Goal: Task Accomplishment & Management: Manage account settings

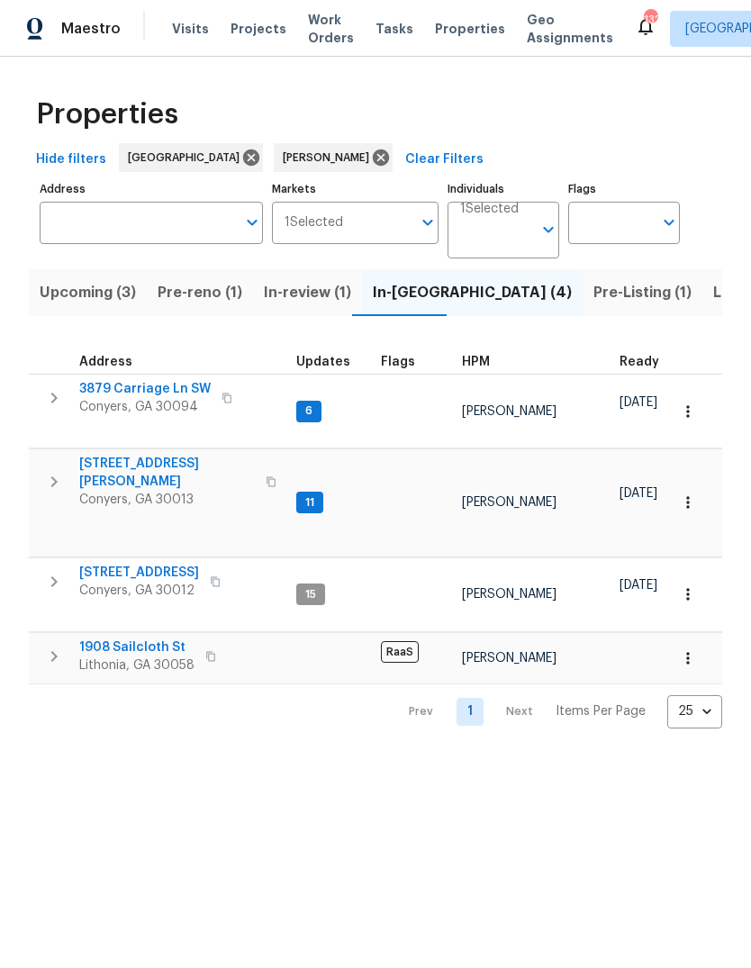
click at [713, 293] on span "Listed (19)" at bounding box center [750, 292] width 75 height 25
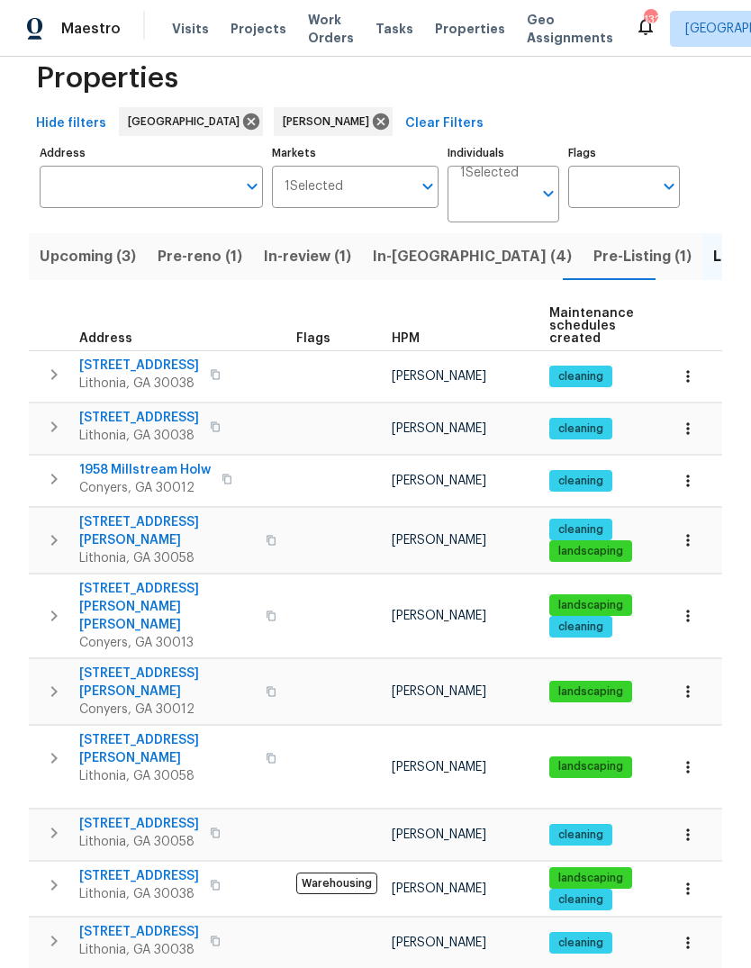
scroll to position [37, 0]
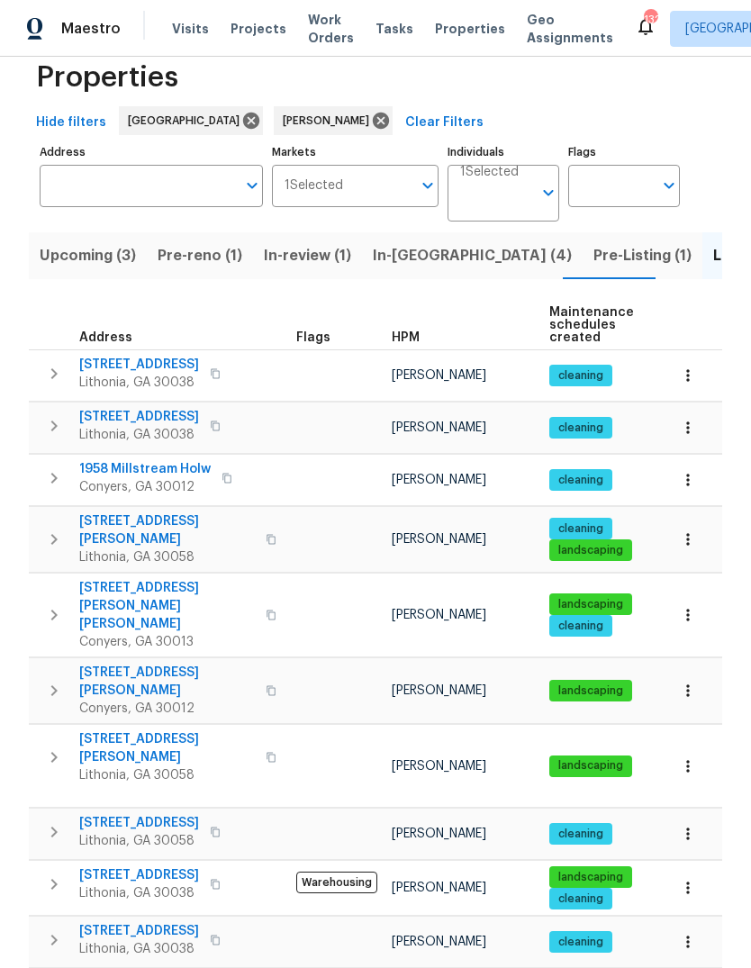
click at [111, 664] on span "[STREET_ADDRESS][PERSON_NAME]" at bounding box center [167, 682] width 176 height 36
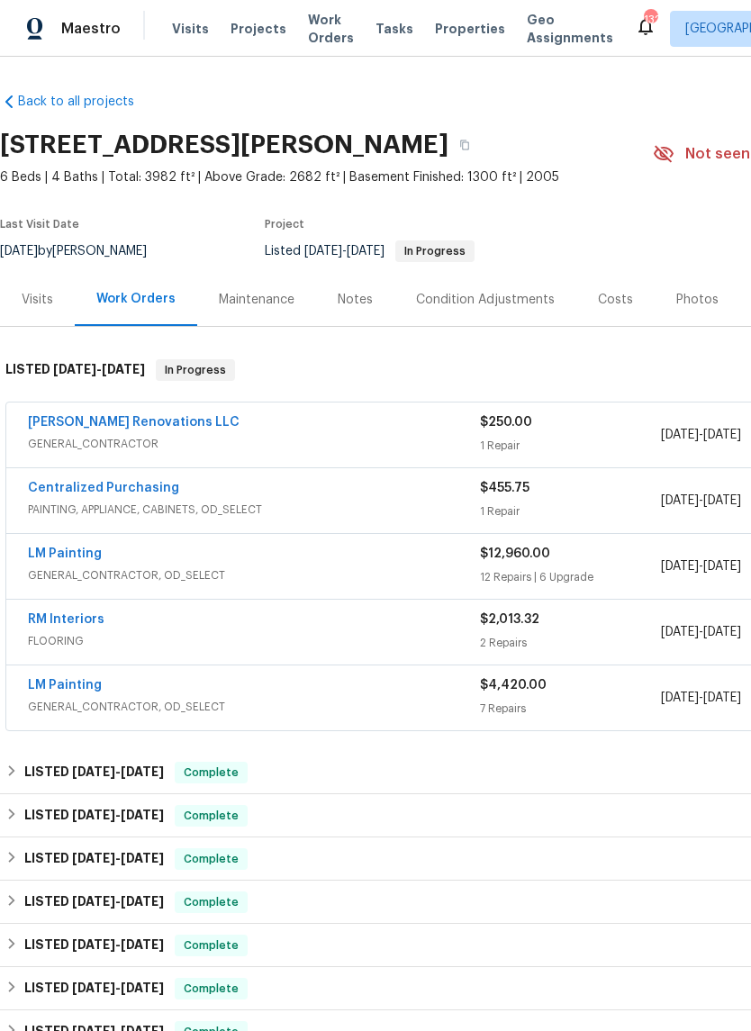
click at [692, 301] on div "Photos" at bounding box center [697, 300] width 42 height 18
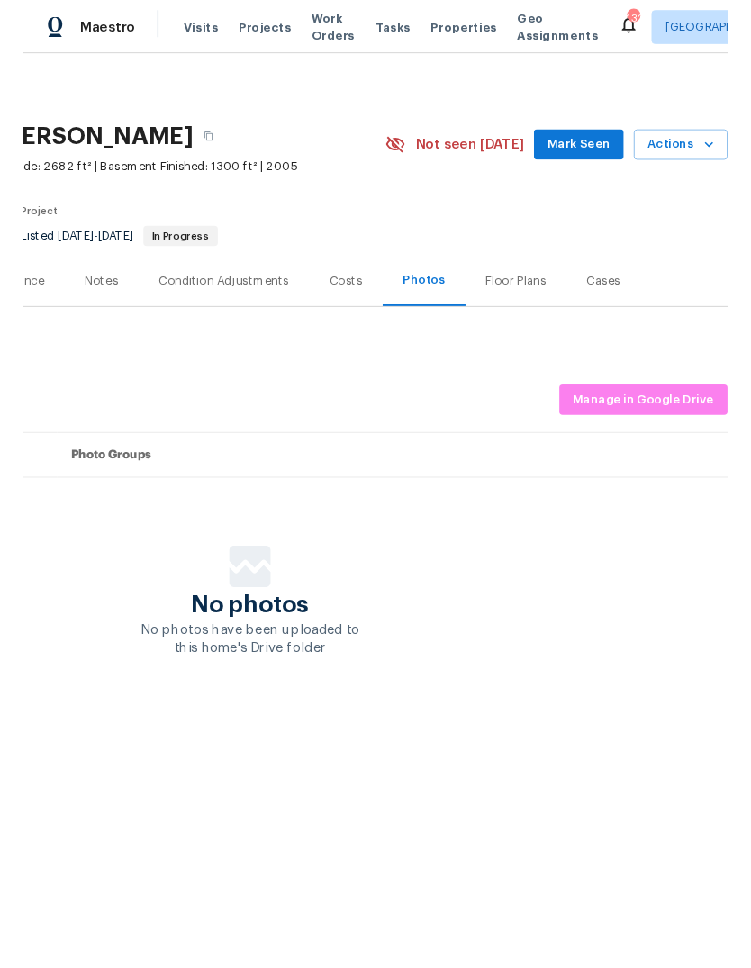
scroll to position [0, 267]
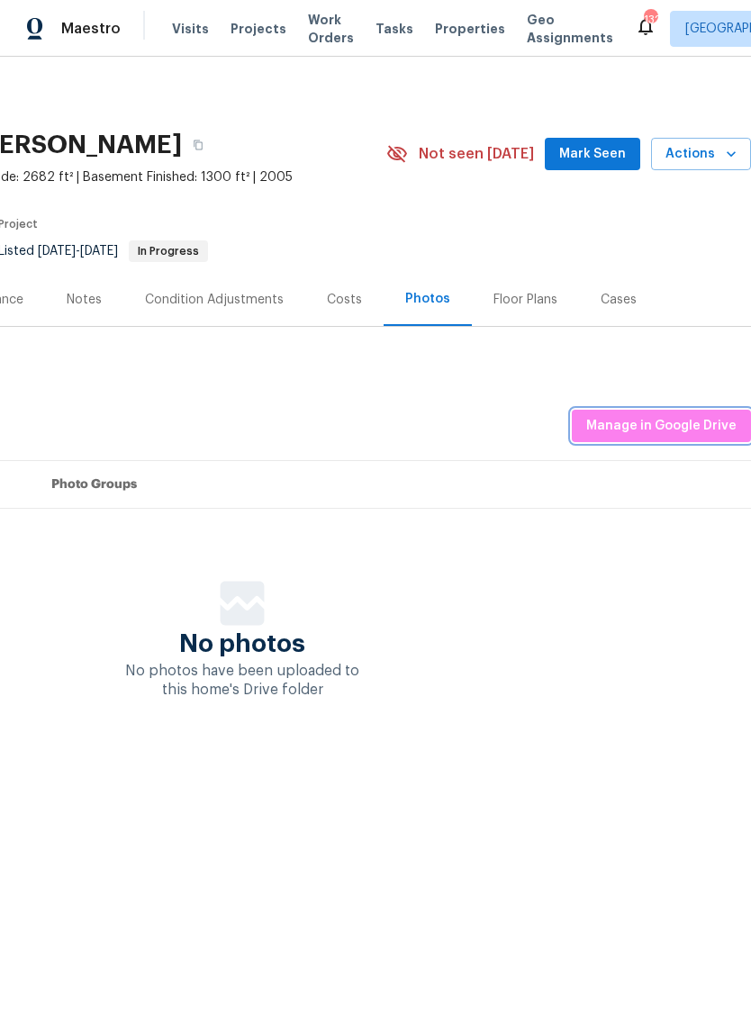
click at [684, 430] on span "Manage in Google Drive" at bounding box center [661, 426] width 150 height 23
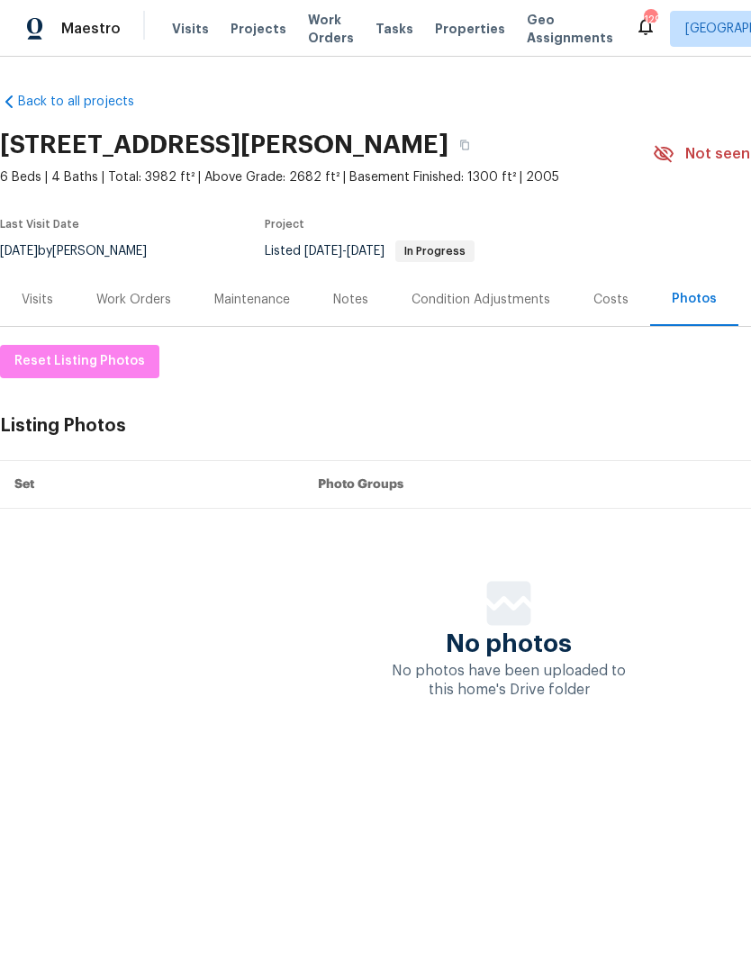
scroll to position [0, 0]
click at [125, 300] on div "Work Orders" at bounding box center [133, 300] width 75 height 18
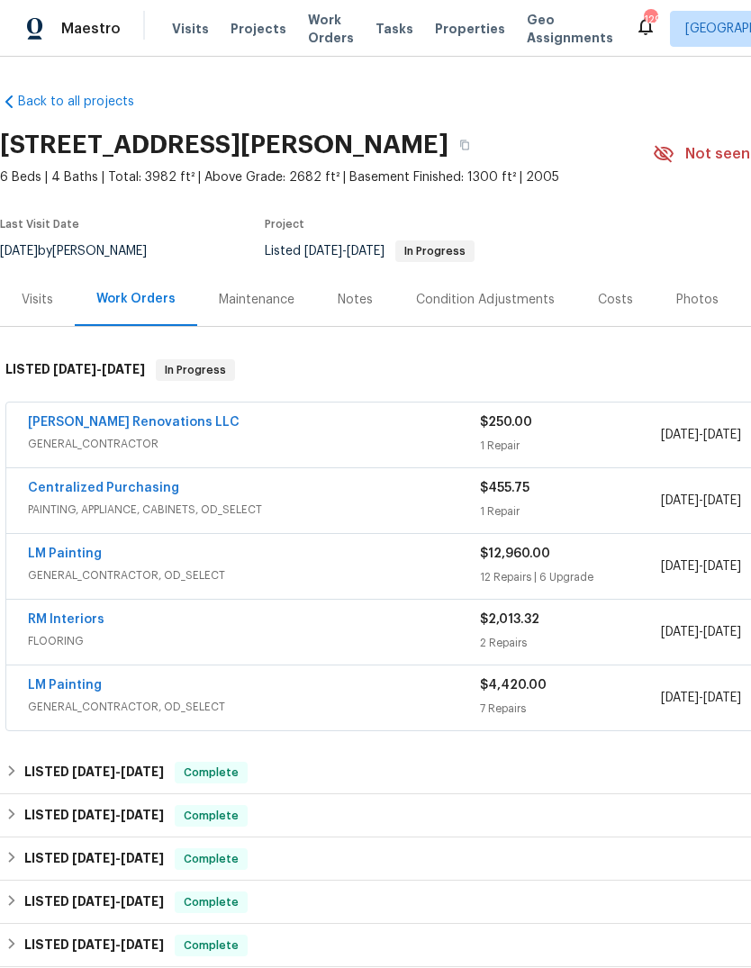
click at [68, 421] on link "[PERSON_NAME] Renovations LLC" at bounding box center [134, 422] width 212 height 13
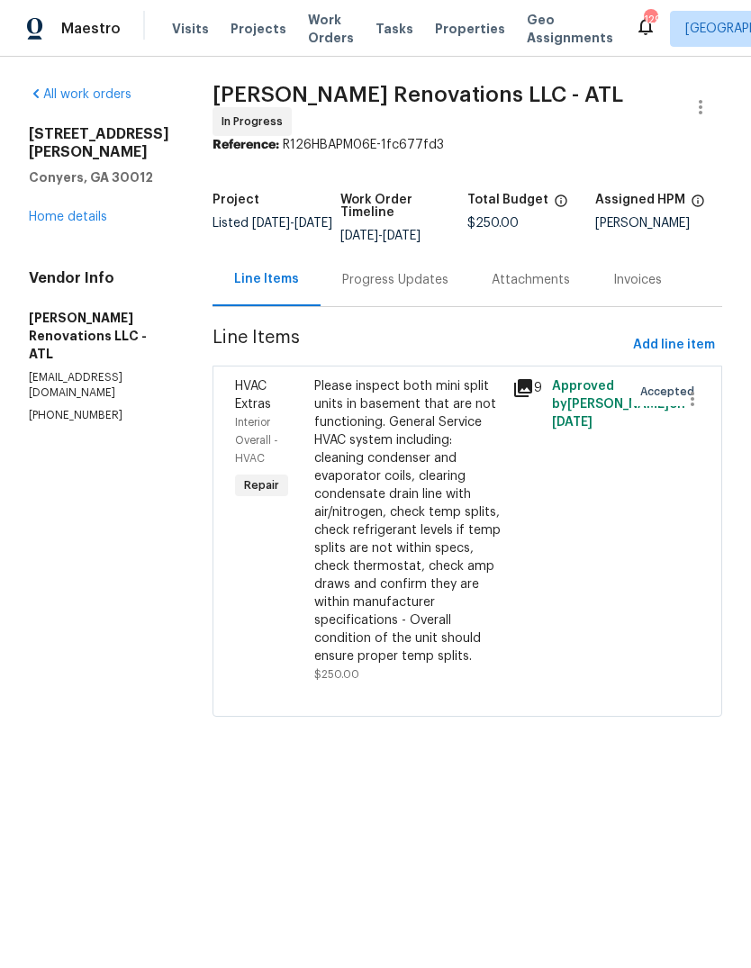
click at [433, 277] on div "Progress Updates" at bounding box center [395, 280] width 106 height 18
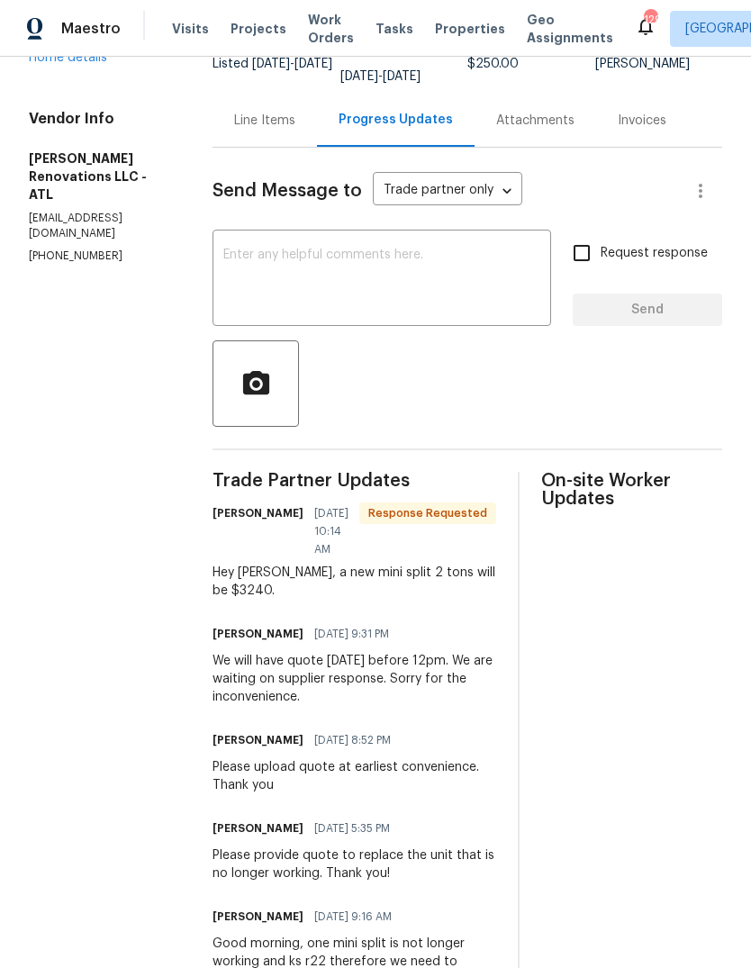
scroll to position [162, 0]
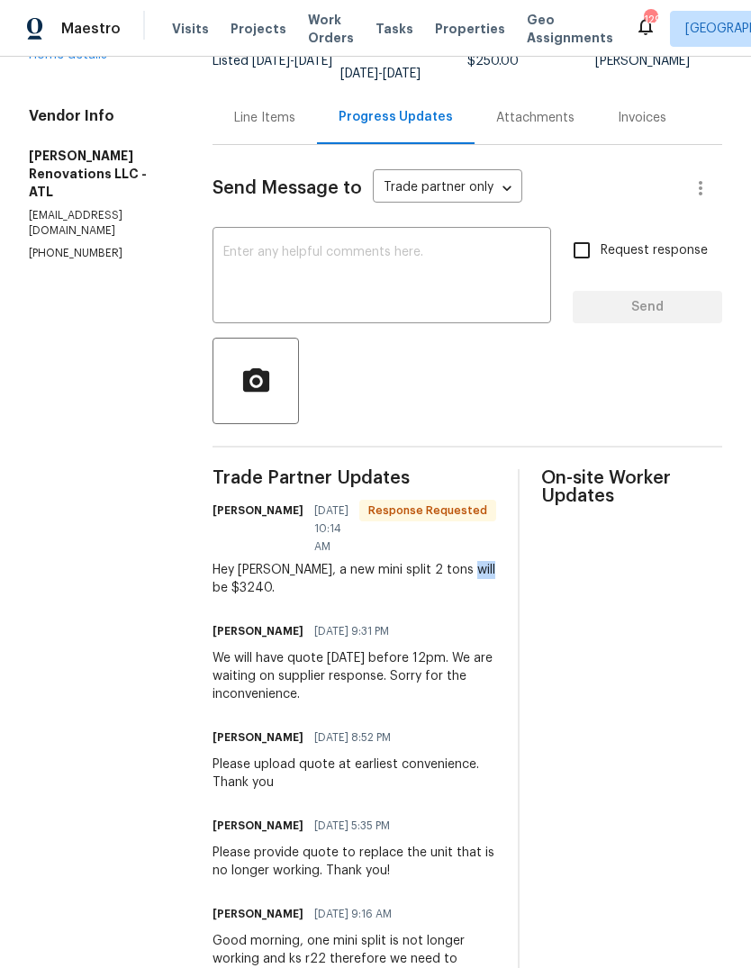
click at [321, 597] on div "Hey [PERSON_NAME], a new mini split 2 tons will be $3240." at bounding box center [355, 579] width 284 height 36
copy div "new mini split 2 tons will be $3240."
click at [490, 308] on textarea at bounding box center [381, 277] width 317 height 63
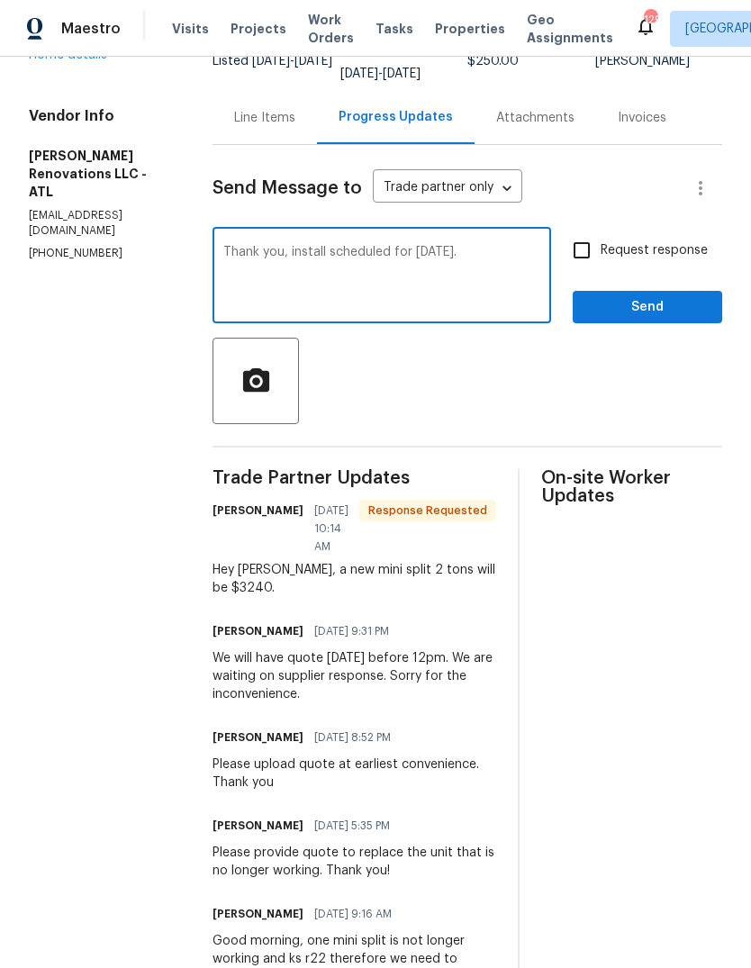
type textarea "Thank you, install scheduled for [DATE]."
click at [669, 311] on span "Send" at bounding box center [647, 307] width 121 height 23
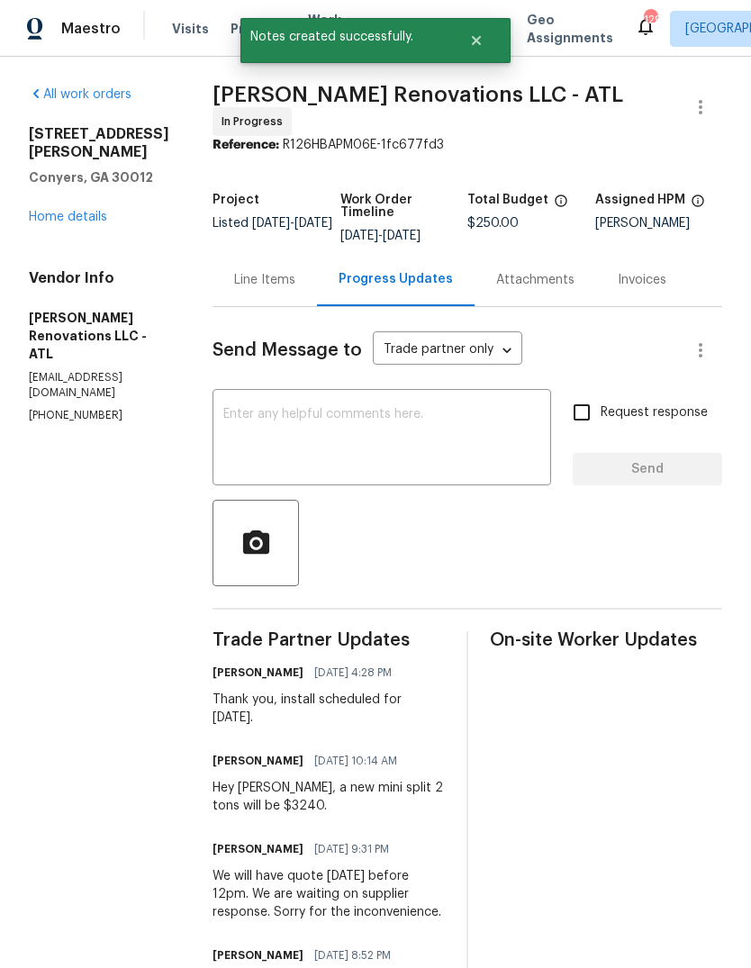
click at [295, 288] on div "Line Items" at bounding box center [264, 280] width 61 height 18
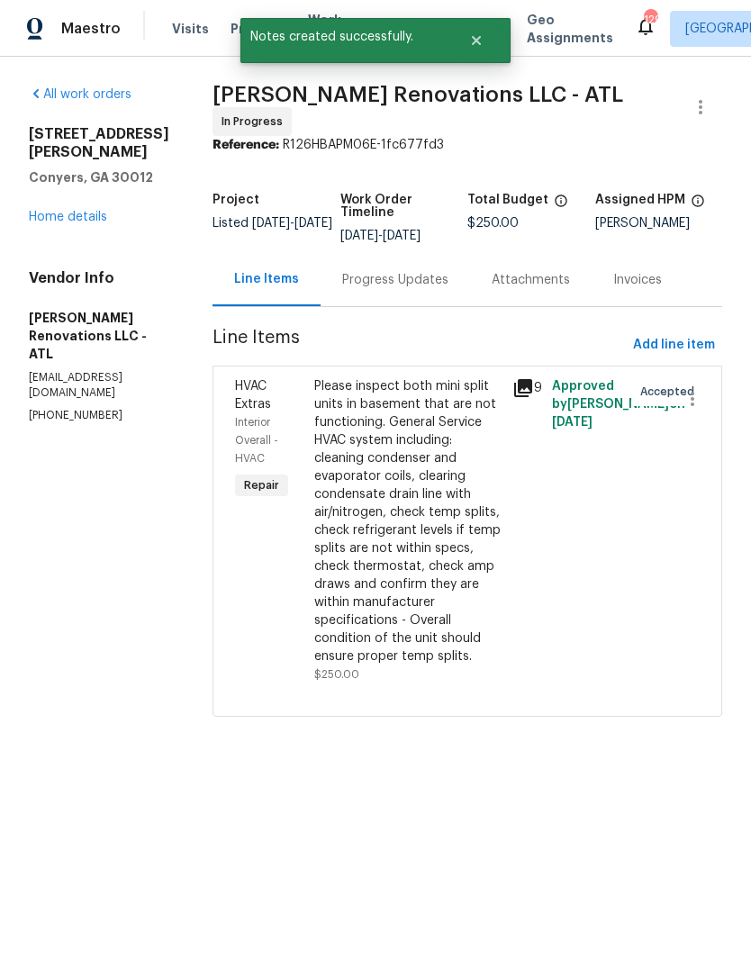
click at [436, 534] on div "Please inspect both mini split units in basement that are not functioning. Gene…" at bounding box center [407, 521] width 187 height 288
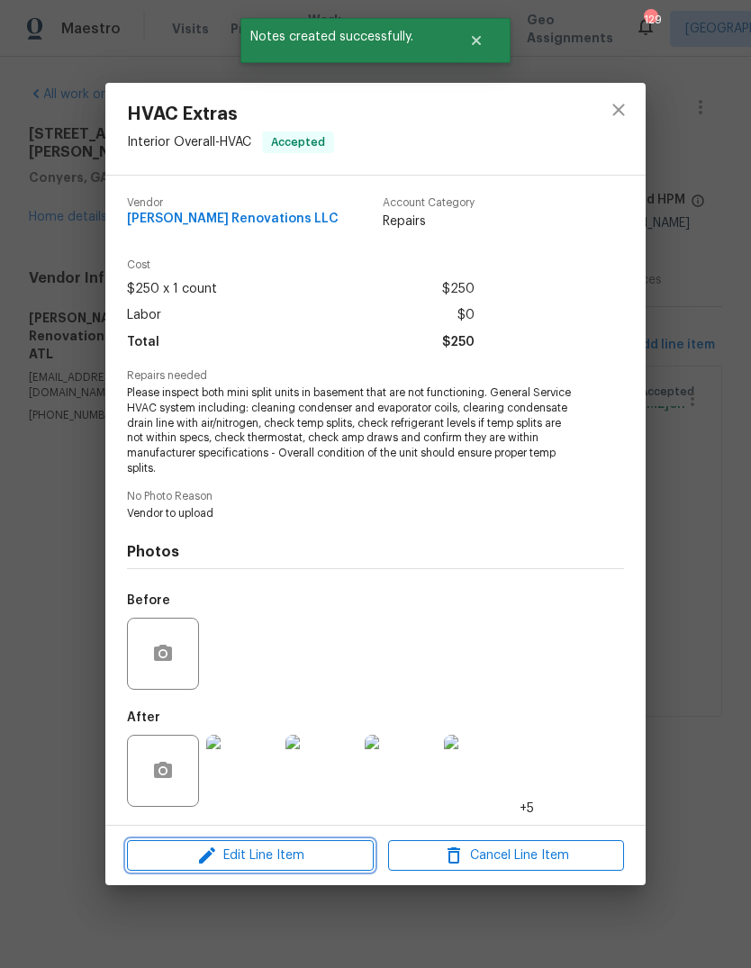
click at [236, 861] on span "Edit Line Item" at bounding box center [250, 856] width 236 height 23
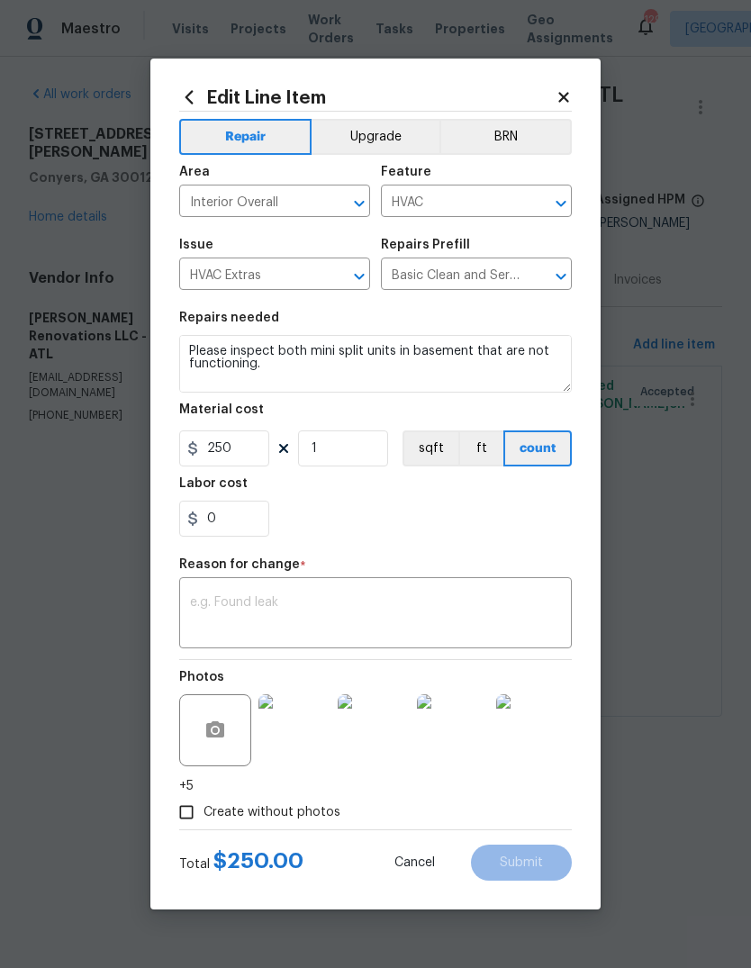
click at [304, 273] on input "HVAC Extras" at bounding box center [249, 276] width 140 height 28
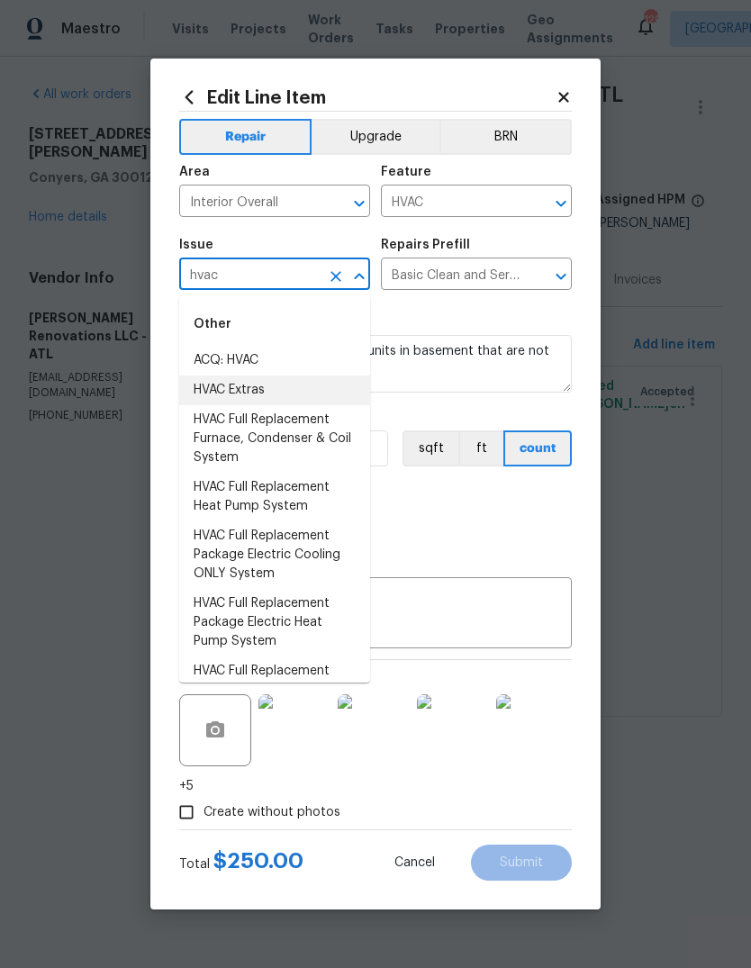
click at [255, 385] on li "HVAC Extras" at bounding box center [274, 391] width 191 height 30
type input "HVAC Extras"
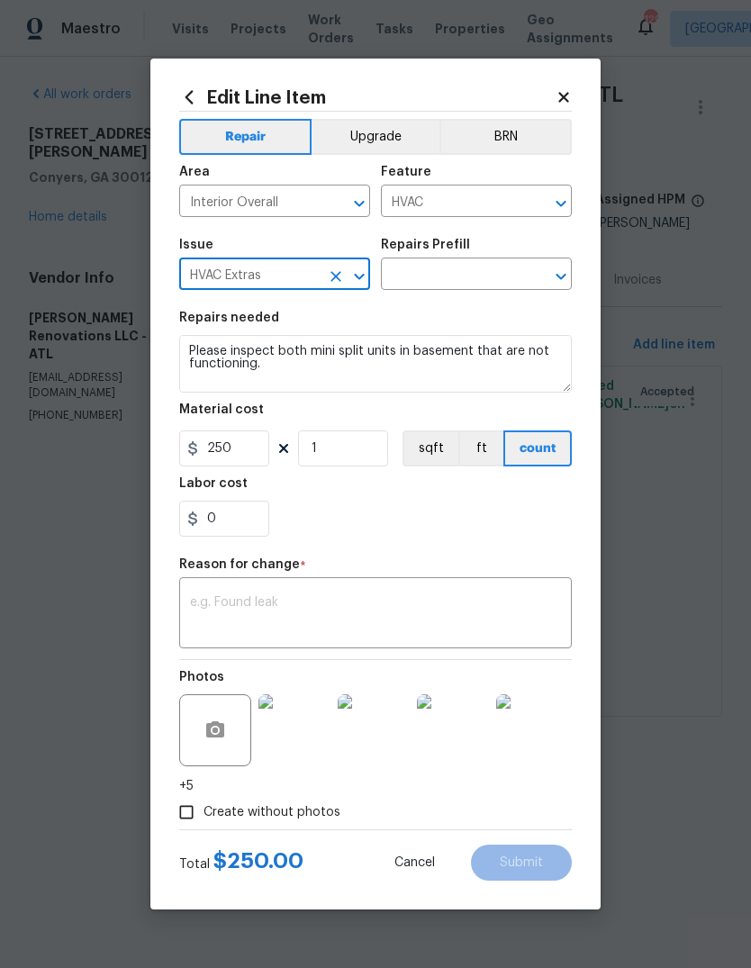
click at [564, 274] on icon "Open" at bounding box center [561, 277] width 22 height 22
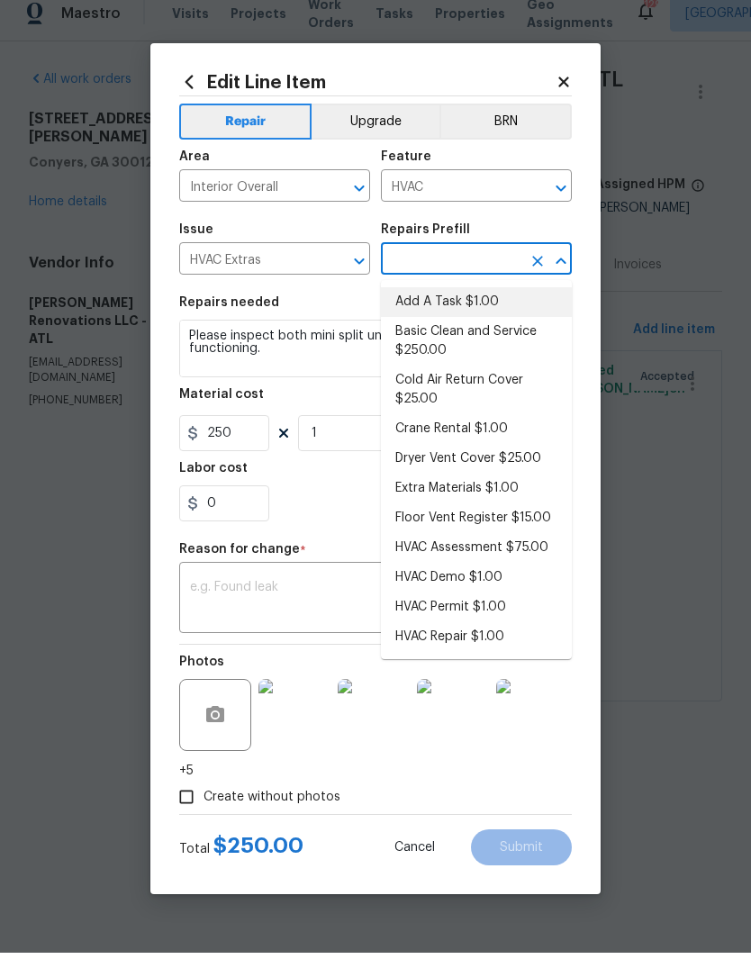
click at [483, 303] on li "Add A Task $1.00" at bounding box center [476, 318] width 191 height 30
type input "Add A Task $1.00"
type textarea "HPM to detail"
type input "1"
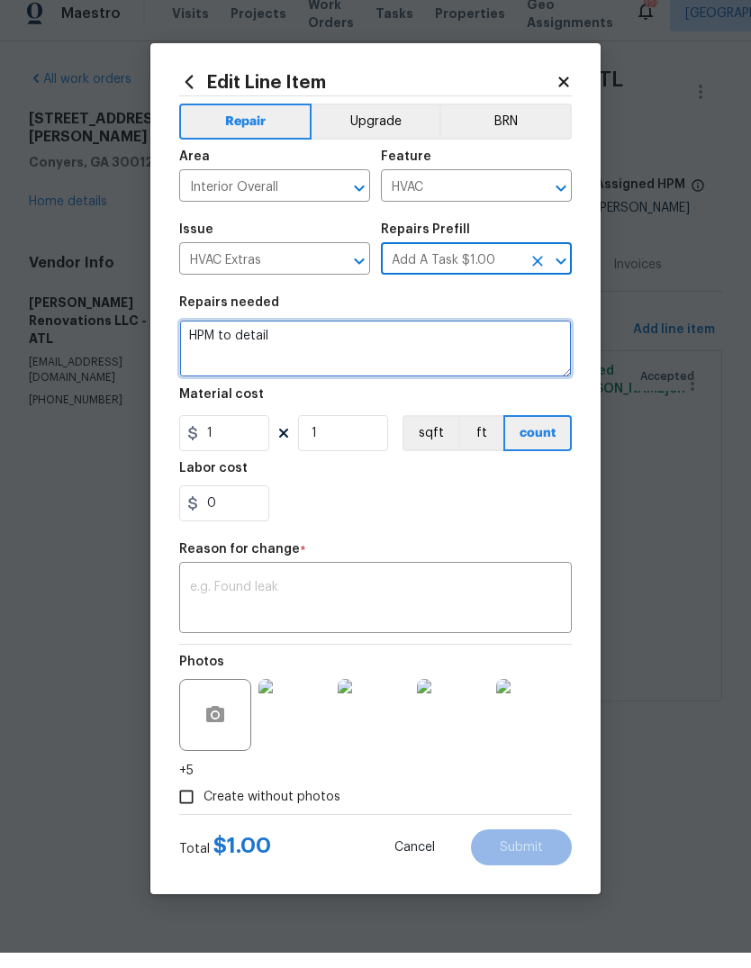
click at [501, 356] on textarea "HPM to detail" at bounding box center [375, 364] width 393 height 58
type textarea "H"
click at [467, 344] on textarea at bounding box center [375, 364] width 393 height 58
paste textarea "new mini split 2 tons will be $3240."
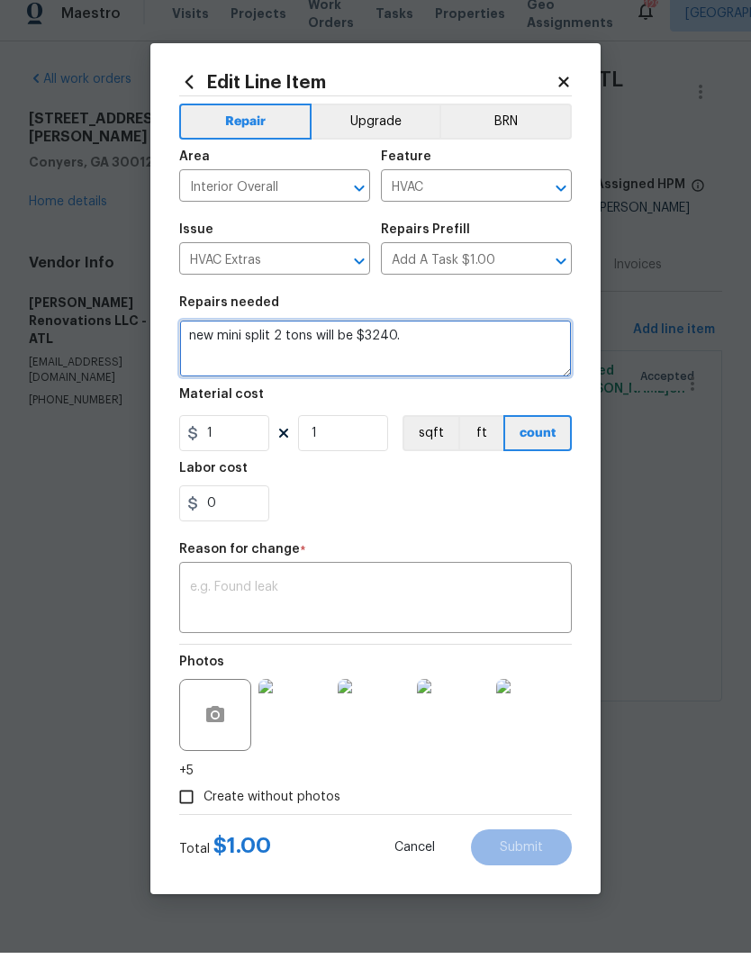
click at [191, 348] on textarea "new mini split 2 tons will be $3240." at bounding box center [375, 364] width 393 height 58
click at [194, 340] on textarea "new mini split 2 tons will be $3240." at bounding box center [375, 364] width 393 height 58
click at [226, 346] on textarea "Removal of non functional basement mini split, new mini split 2 tons will be $3…" at bounding box center [375, 364] width 393 height 58
type textarea "Removal of non functional basement mini split, new mini split 2 tons with full …"
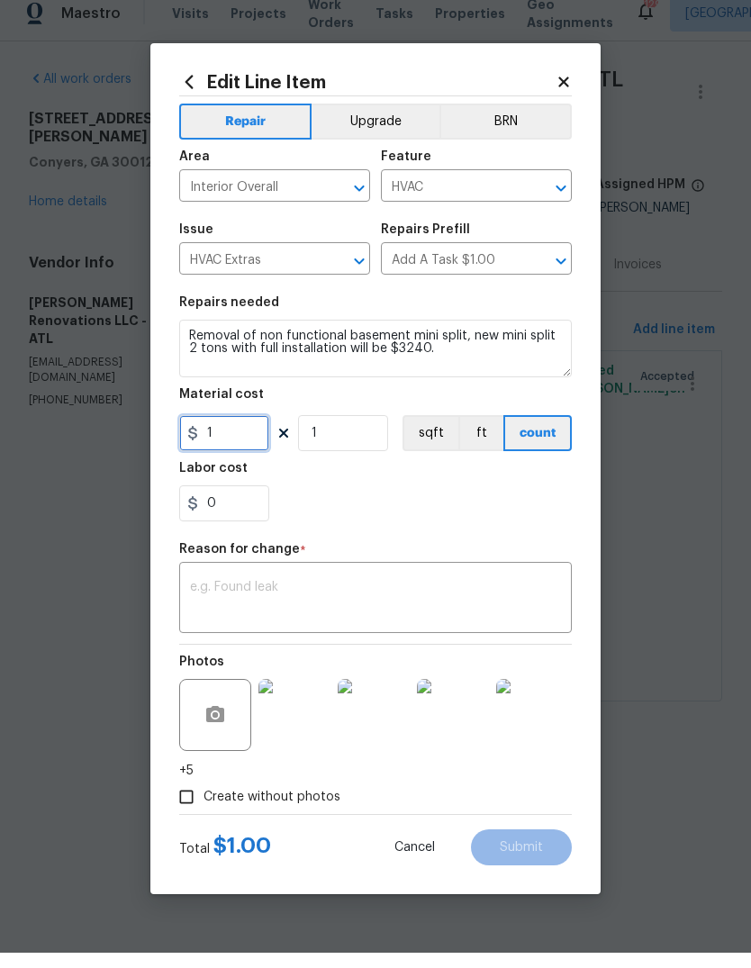
click at [233, 435] on input "1" at bounding box center [224, 448] width 90 height 36
type input "3240"
click at [483, 582] on div "x ​" at bounding box center [375, 615] width 393 height 67
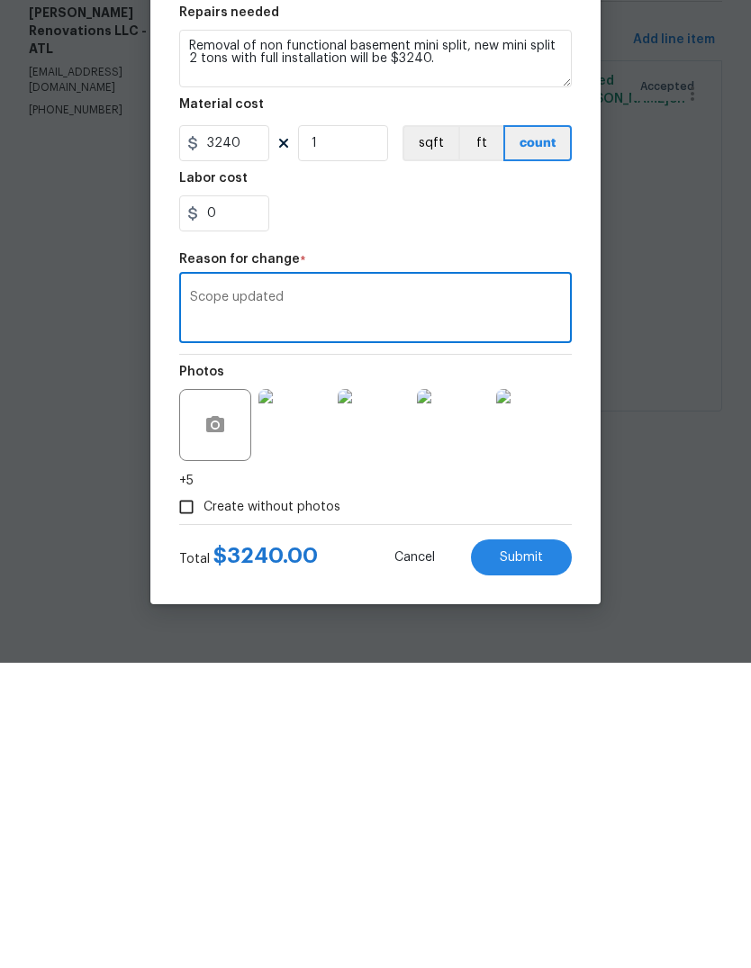
type textarea "Scope updated"
click at [540, 856] on span "Submit" at bounding box center [521, 863] width 43 height 14
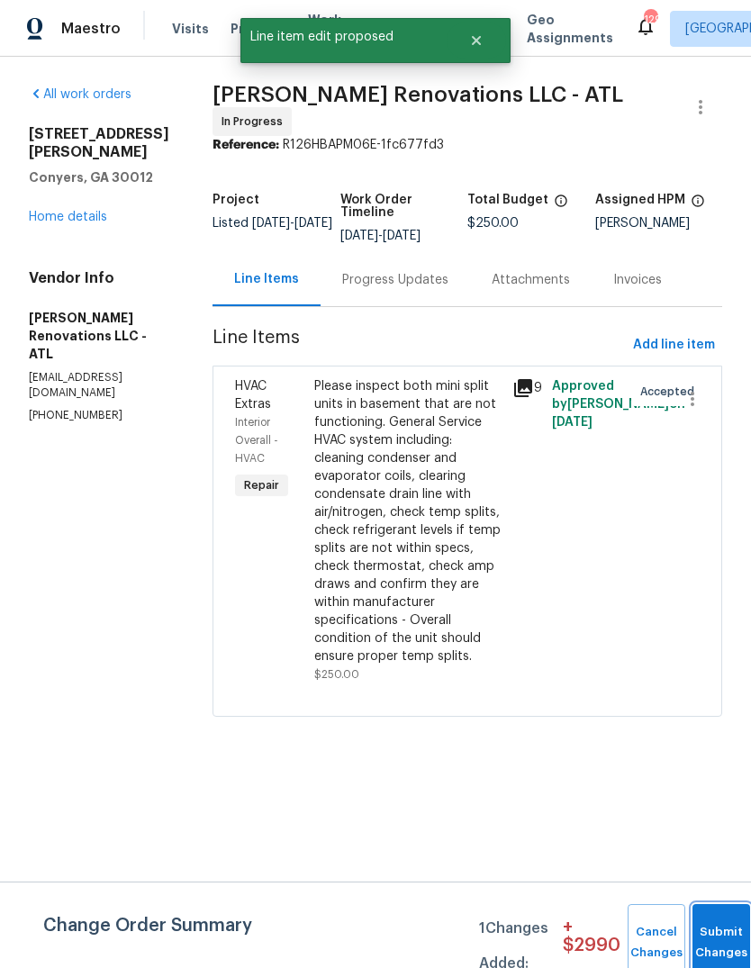
click at [721, 925] on button "Submit Changes" at bounding box center [721, 942] width 58 height 77
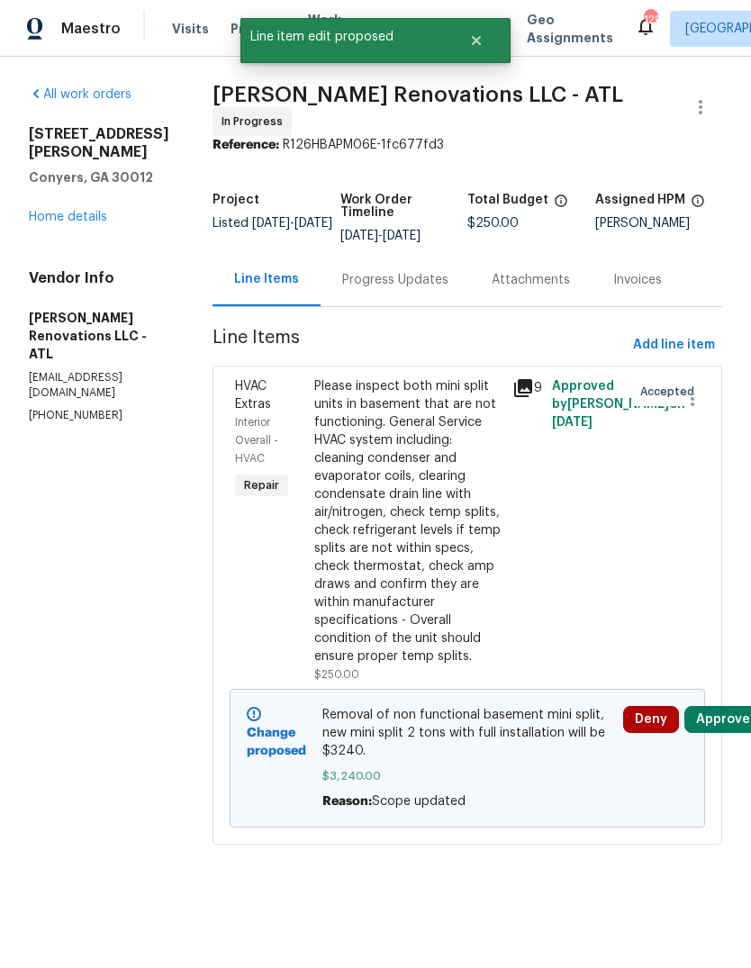
click at [59, 211] on link "Home details" at bounding box center [68, 217] width 78 height 13
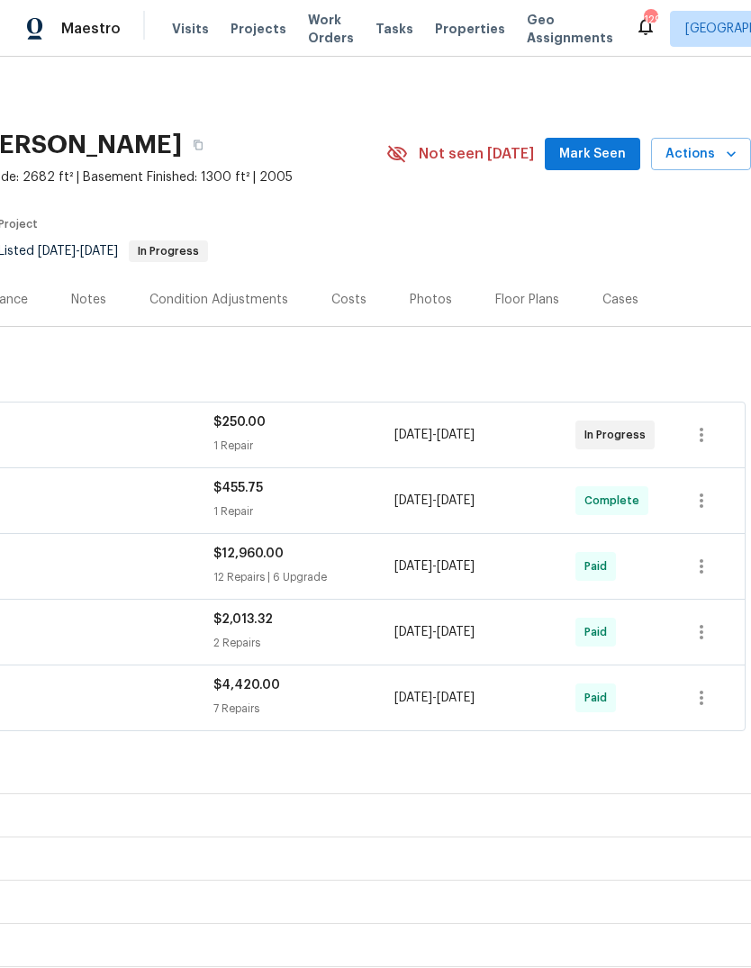
scroll to position [0, 267]
click at [608, 154] on span "Mark Seen" at bounding box center [592, 154] width 67 height 23
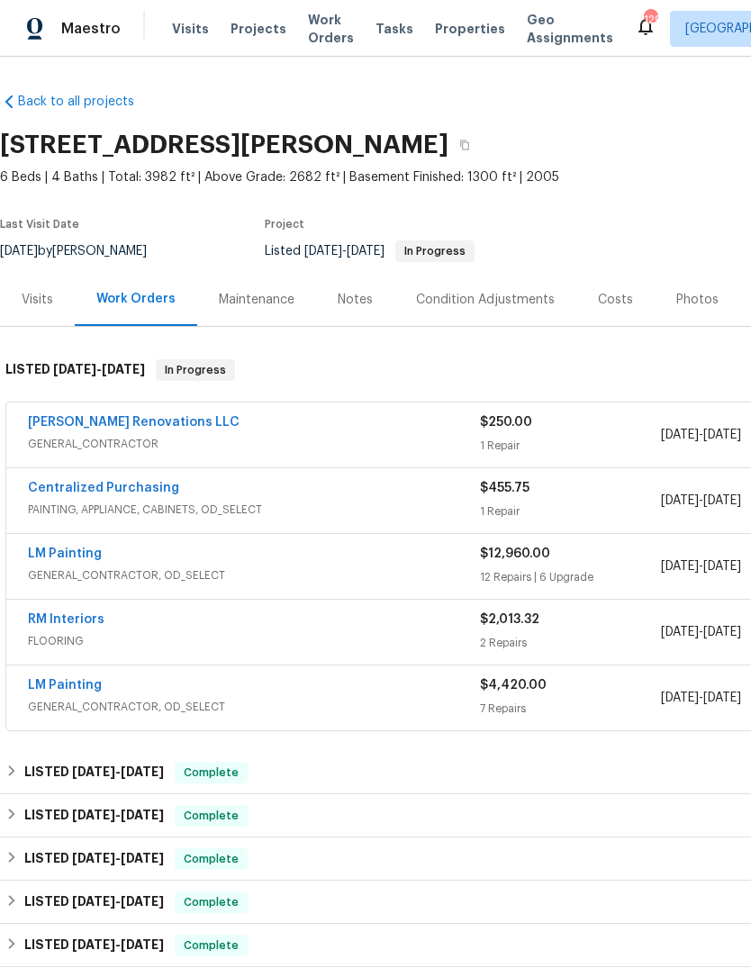
scroll to position [0, 0]
click at [372, 300] on div "Notes" at bounding box center [355, 299] width 78 height 53
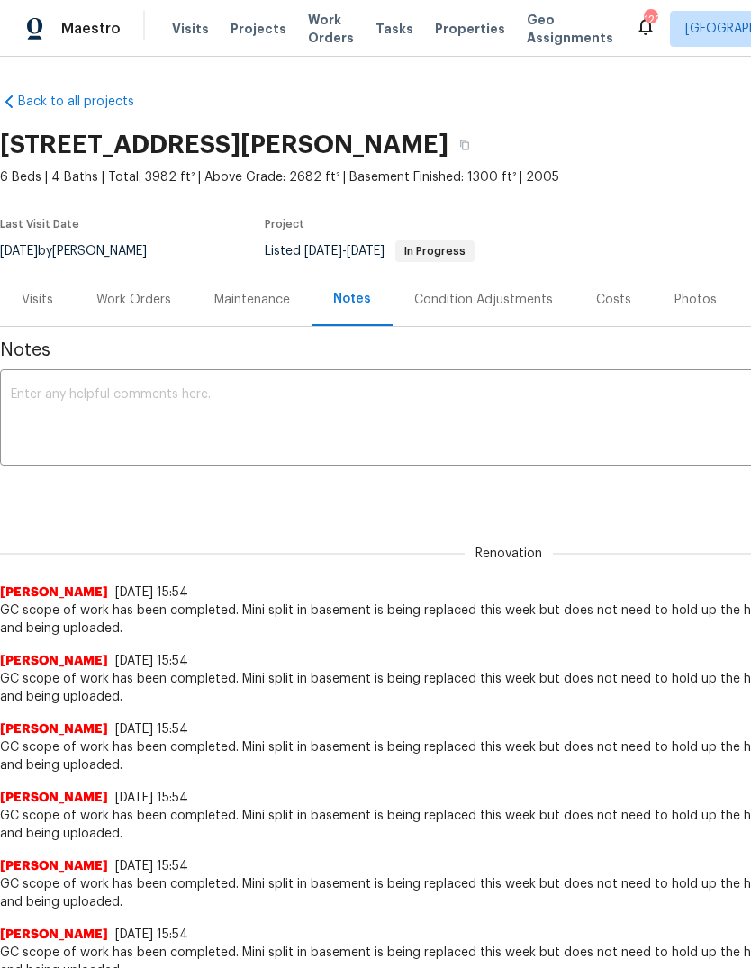
click at [595, 408] on textarea at bounding box center [509, 419] width 996 height 63
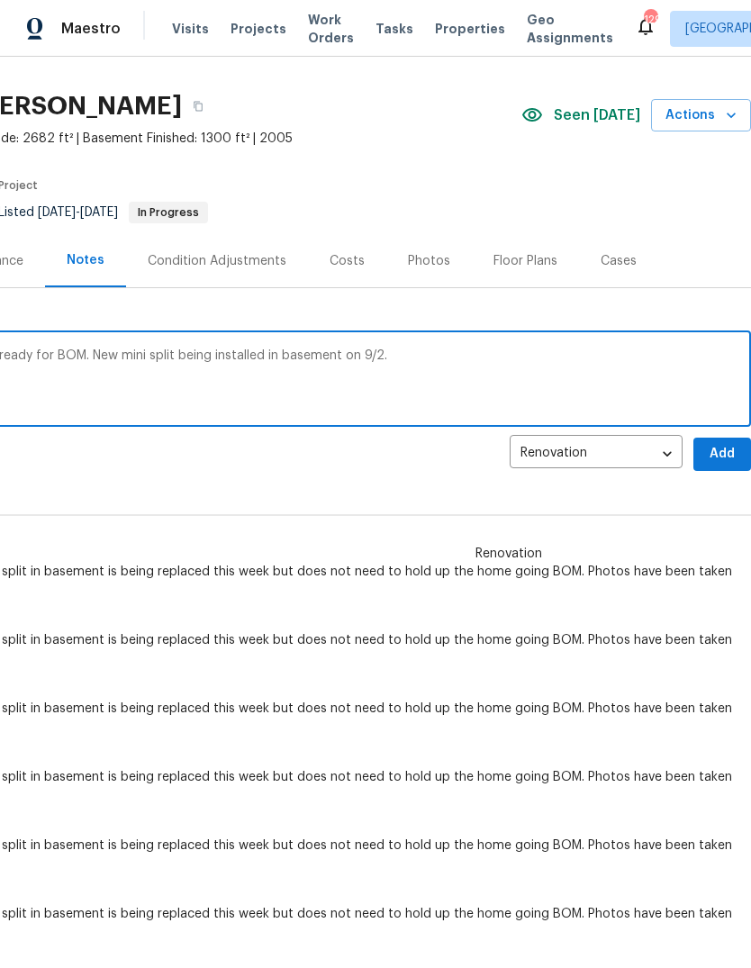
scroll to position [39, 267]
type textarea "New photos have been uploaded. Home is ready for BOM. New mini split being inst…"
click at [722, 455] on span "Add" at bounding box center [722, 454] width 29 height 23
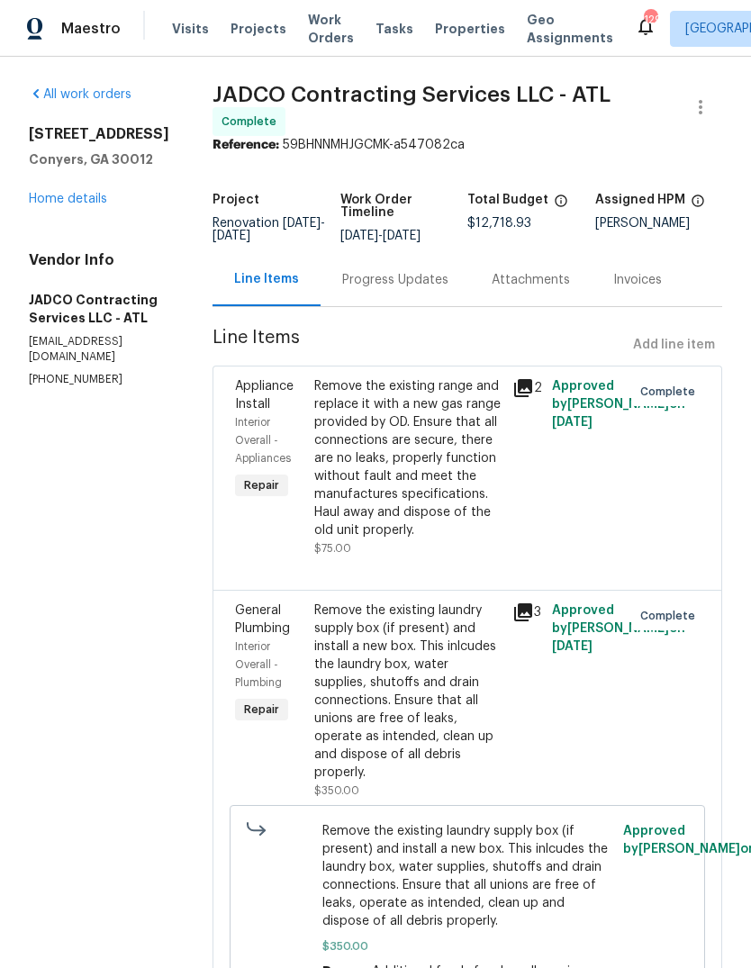
click at [44, 203] on link "Home details" at bounding box center [68, 199] width 78 height 13
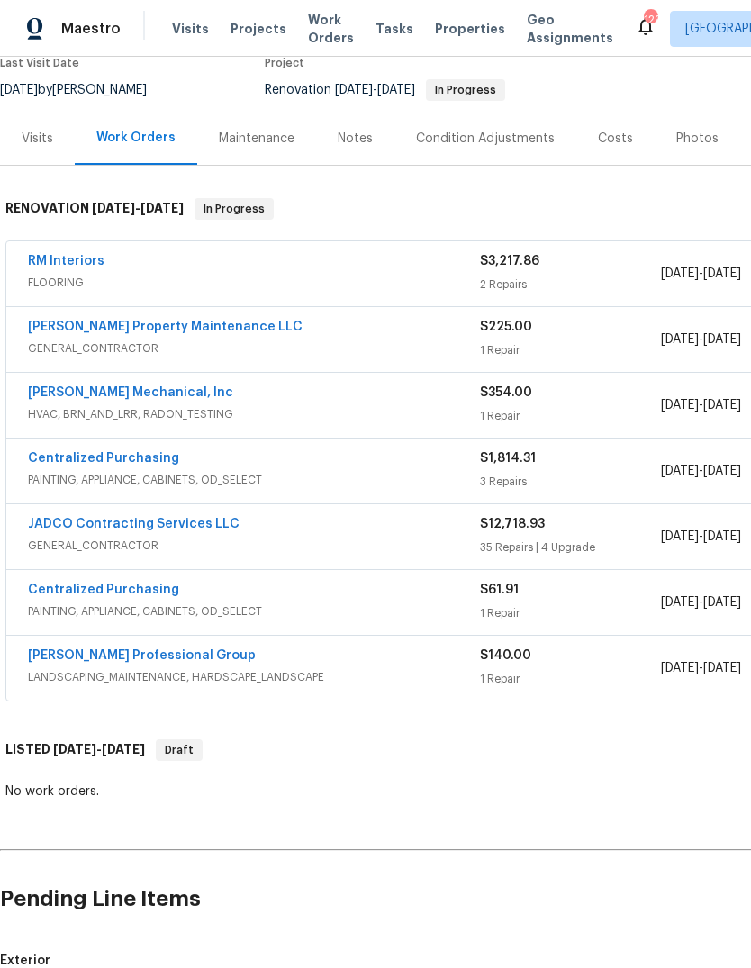
scroll to position [162, 0]
click at [55, 260] on link "RM Interiors" at bounding box center [66, 260] width 77 height 13
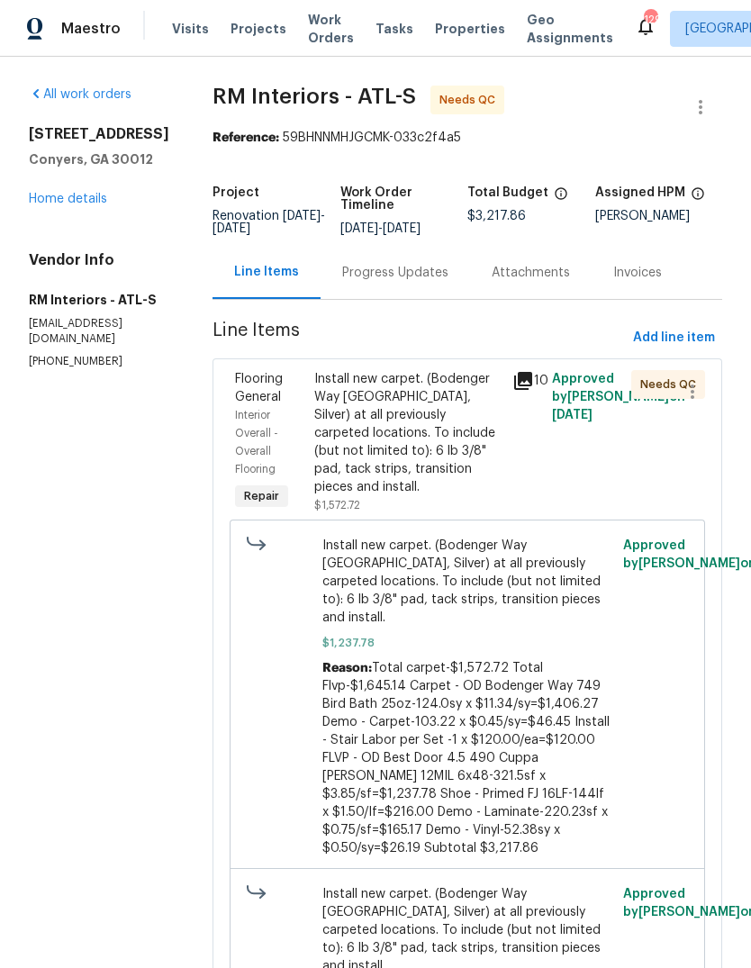
click at [403, 283] on div "Progress Updates" at bounding box center [395, 272] width 149 height 53
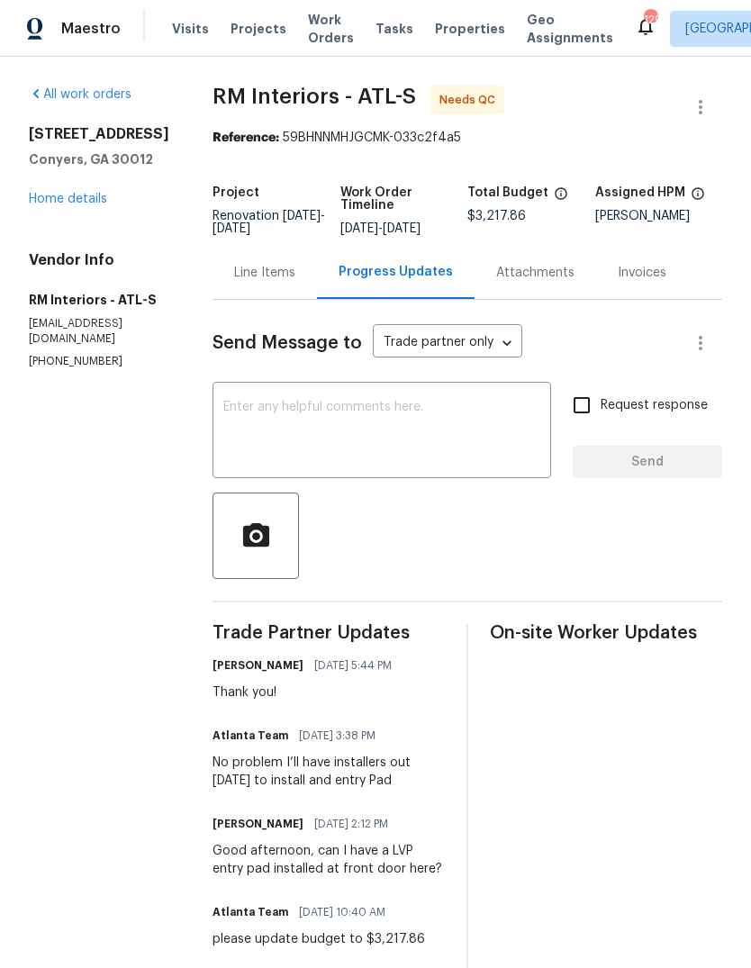
click at [239, 273] on div "Line Items" at bounding box center [264, 273] width 61 height 18
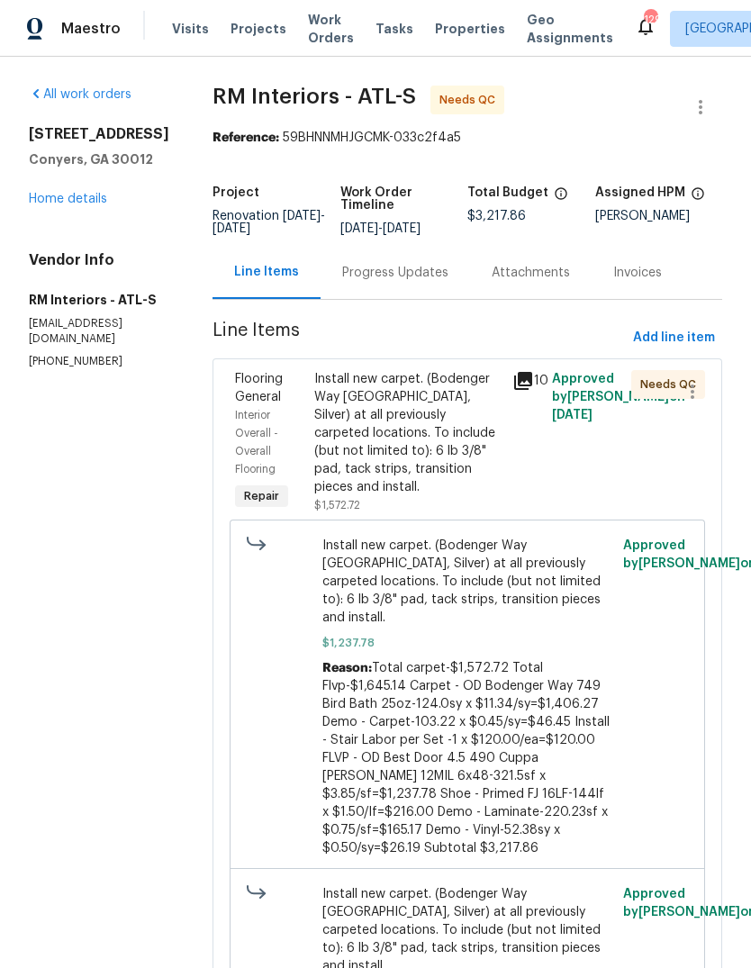
click at [433, 407] on div "Install new carpet. (Bodenger Way 945 Winter Ash, Silver) at all previously car…" at bounding box center [407, 433] width 187 height 126
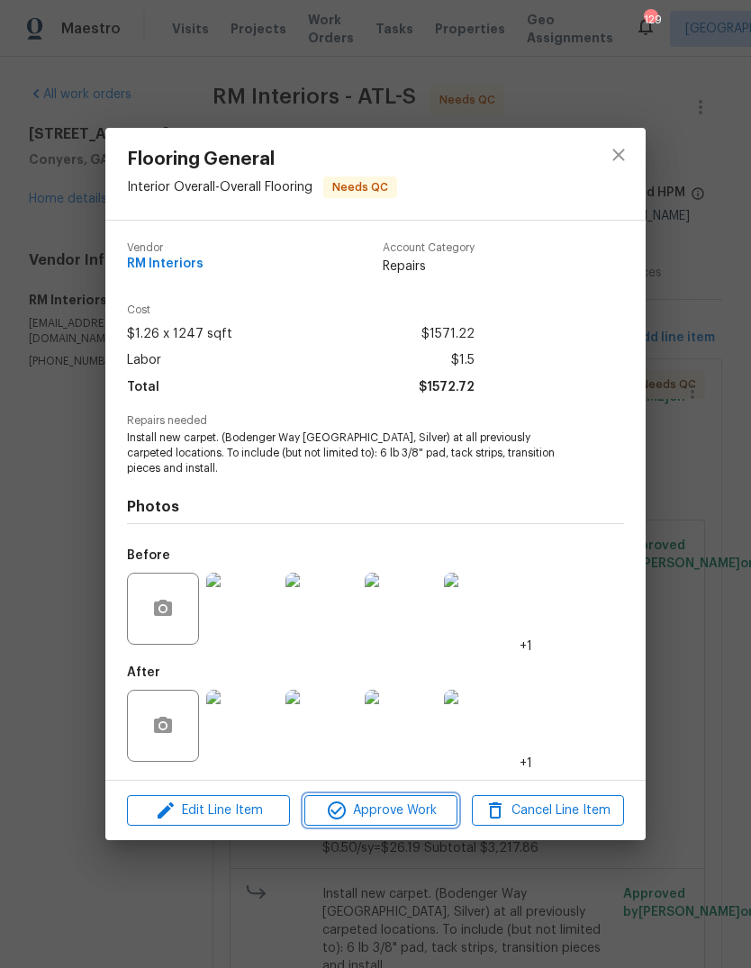
click at [394, 818] on span "Approve Work" at bounding box center [380, 811] width 141 height 23
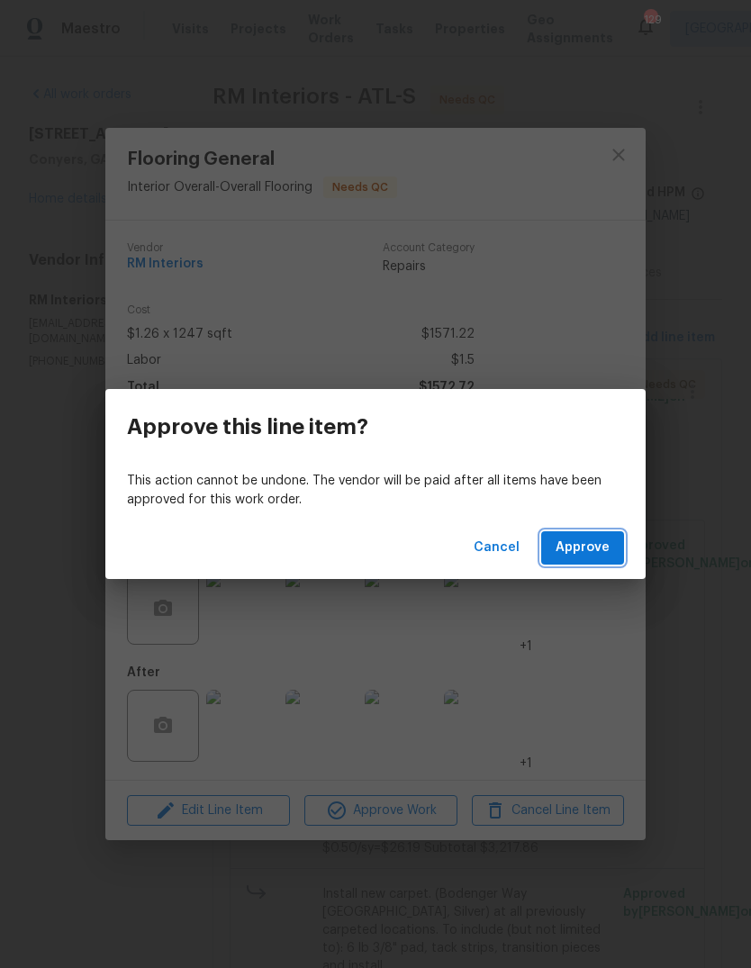
click at [609, 544] on span "Approve" at bounding box center [583, 548] width 54 height 23
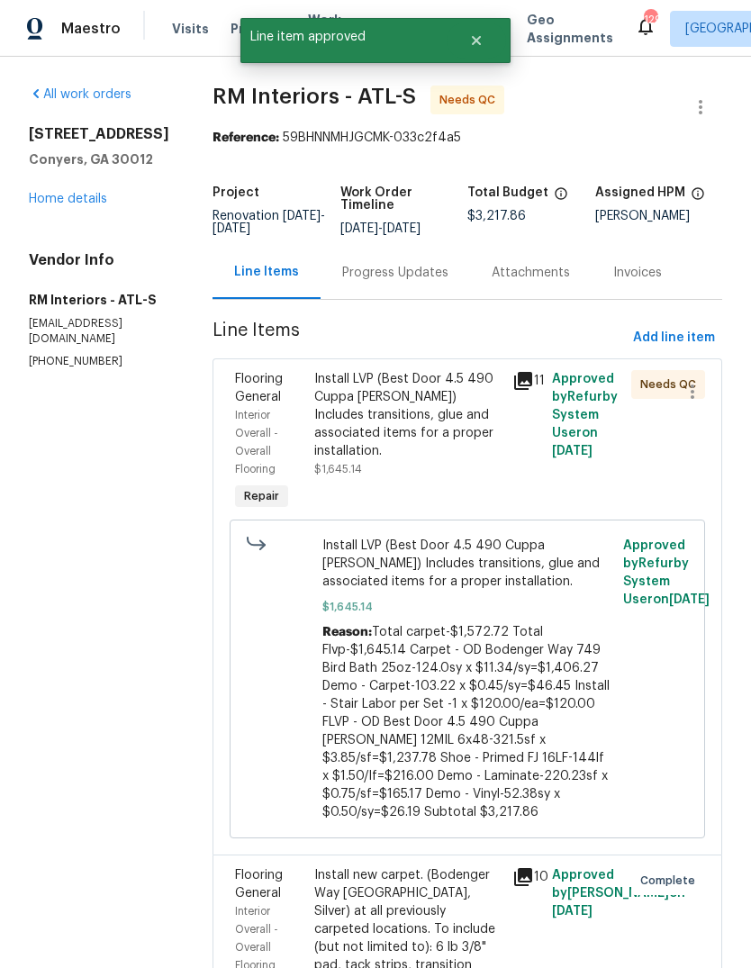
click at [446, 426] on div "Install LVP (Best Door 4.5 490 Cuppa Joe) Includes transitions, glue and associ…" at bounding box center [407, 415] width 187 height 90
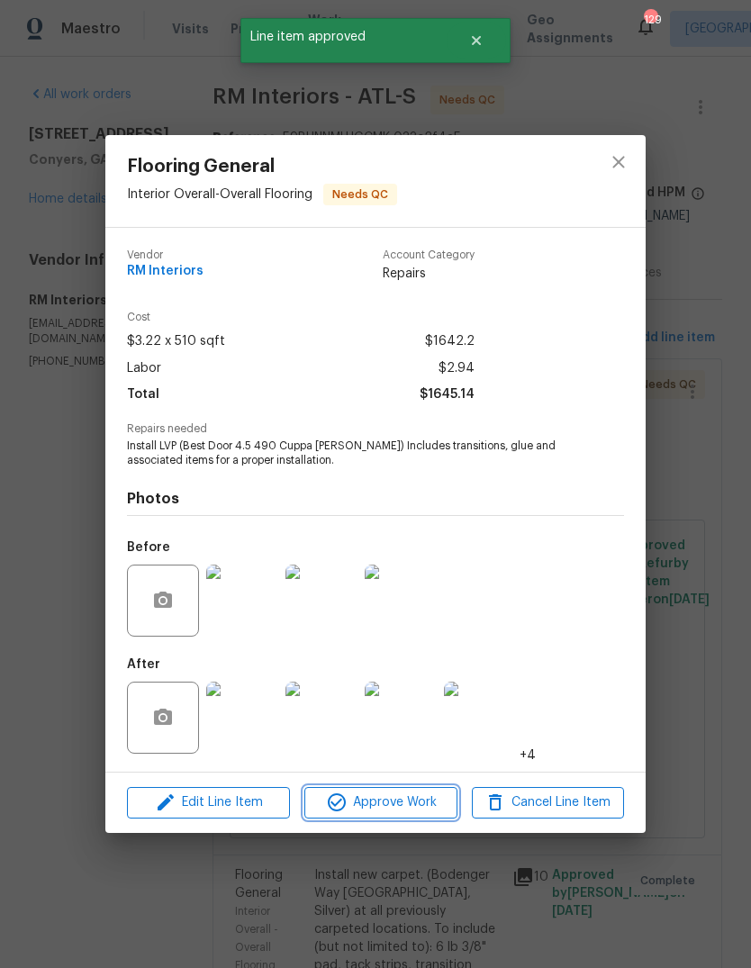
click at [421, 805] on span "Approve Work" at bounding box center [380, 803] width 141 height 23
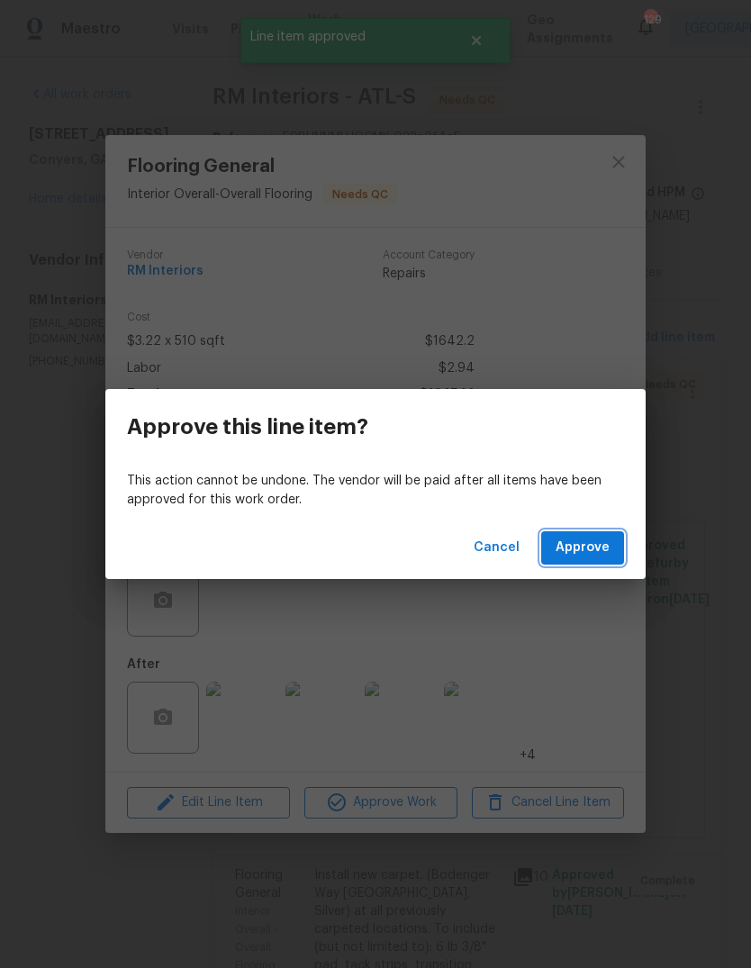
click at [602, 550] on span "Approve" at bounding box center [583, 548] width 54 height 23
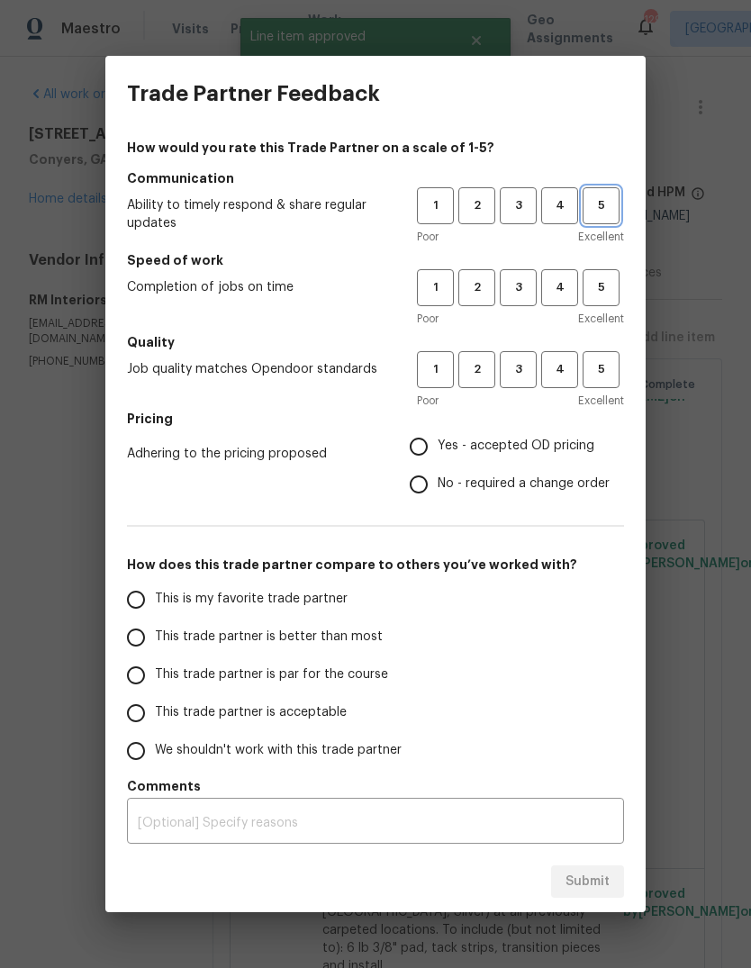
click at [610, 210] on span "5" at bounding box center [600, 205] width 33 height 21
click at [611, 288] on span "5" at bounding box center [600, 287] width 33 height 21
click at [616, 376] on span "5" at bounding box center [600, 369] width 33 height 21
click at [565, 456] on span "Yes - accepted OD pricing" at bounding box center [516, 446] width 157 height 19
click at [438, 456] on input "Yes - accepted OD pricing" at bounding box center [419, 447] width 38 height 38
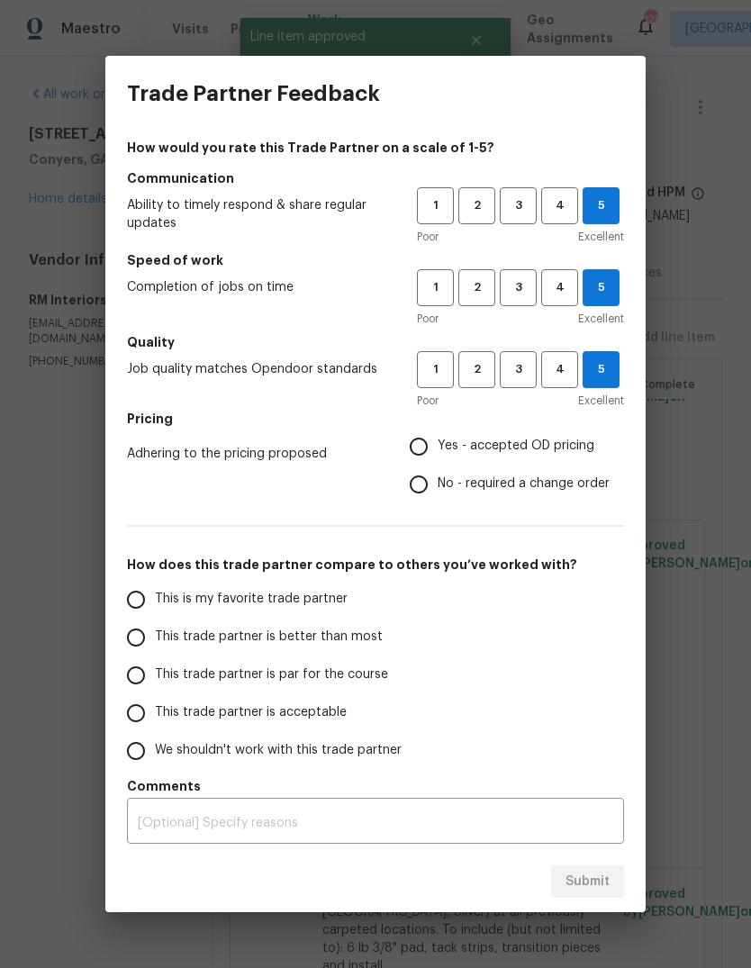
radio input "true"
click at [148, 595] on input "This is my favorite trade partner" at bounding box center [136, 600] width 38 height 38
click at [607, 875] on span "Submit" at bounding box center [588, 882] width 44 height 23
radio input "true"
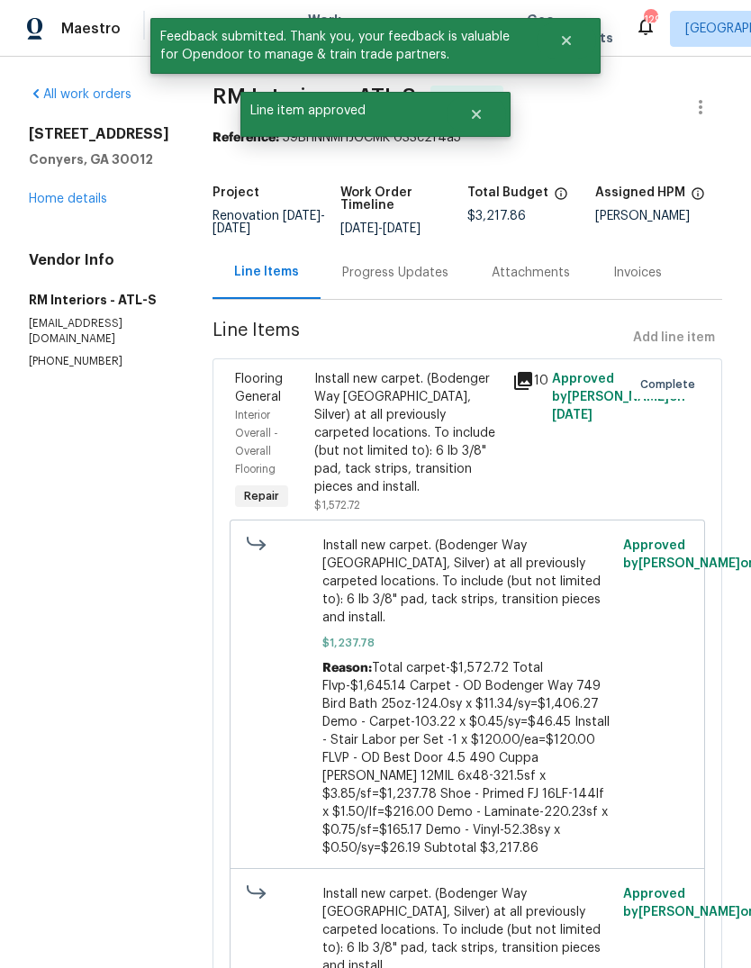
click at [55, 203] on link "Home details" at bounding box center [68, 199] width 78 height 13
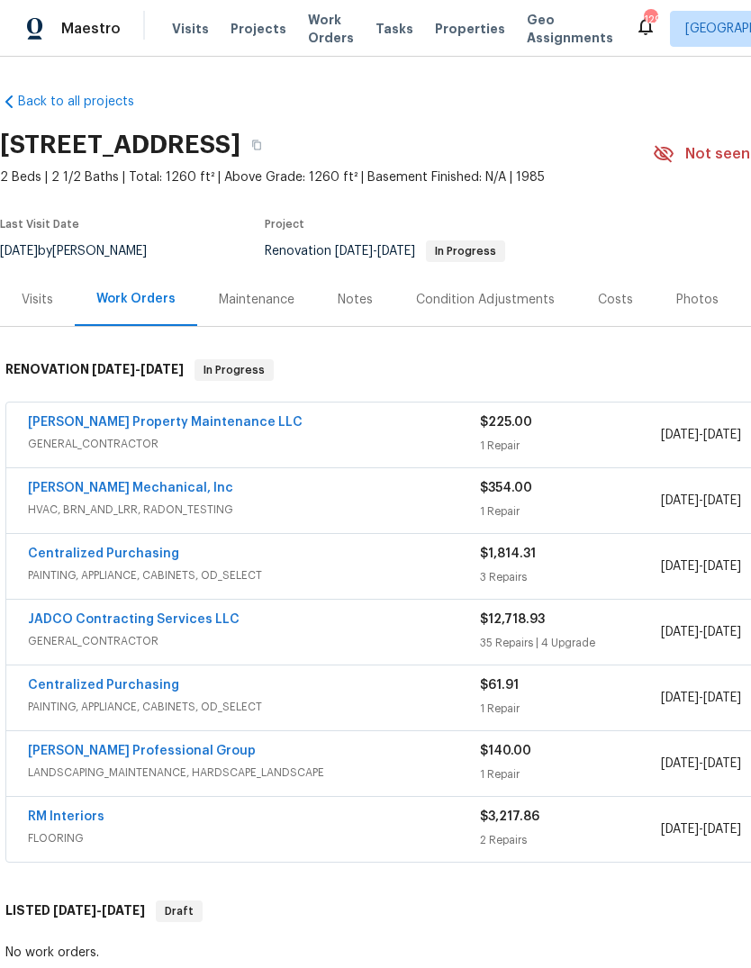
click at [71, 421] on link "[PERSON_NAME] Property Maintenance LLC" at bounding box center [165, 422] width 275 height 13
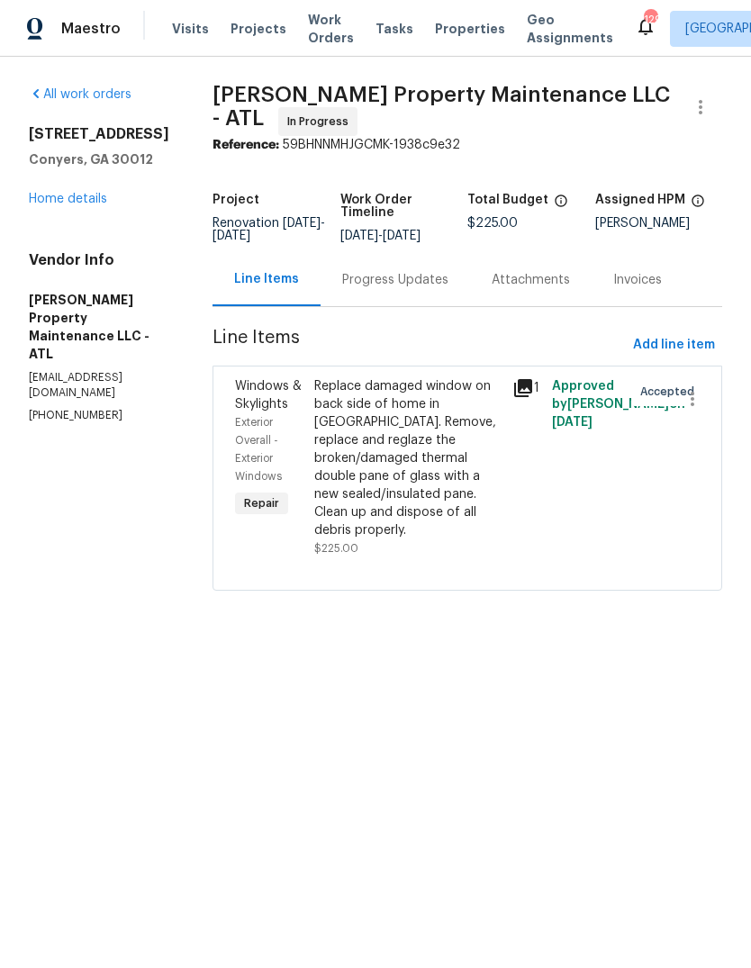
click at [526, 386] on icon at bounding box center [523, 388] width 18 height 18
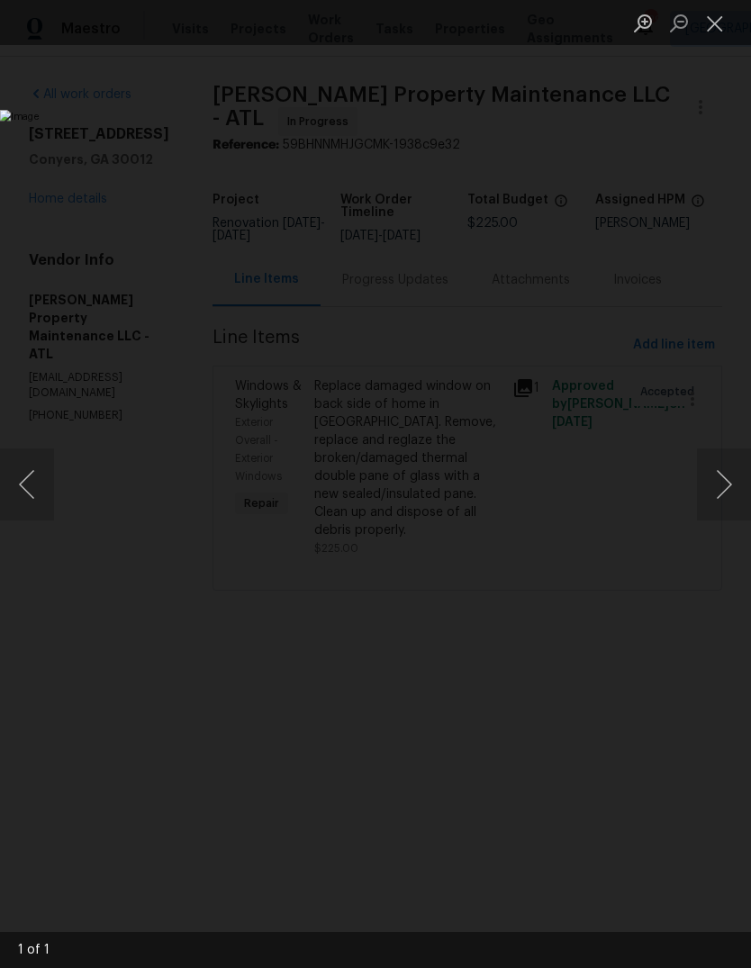
click at [713, 479] on button "Next image" at bounding box center [724, 484] width 54 height 72
click at [717, 480] on button "Next image" at bounding box center [724, 484] width 54 height 72
click at [717, 479] on button "Next image" at bounding box center [724, 484] width 54 height 72
click at [720, 479] on button "Next image" at bounding box center [724, 484] width 54 height 72
click at [725, 25] on button "Close lightbox" at bounding box center [715, 23] width 36 height 32
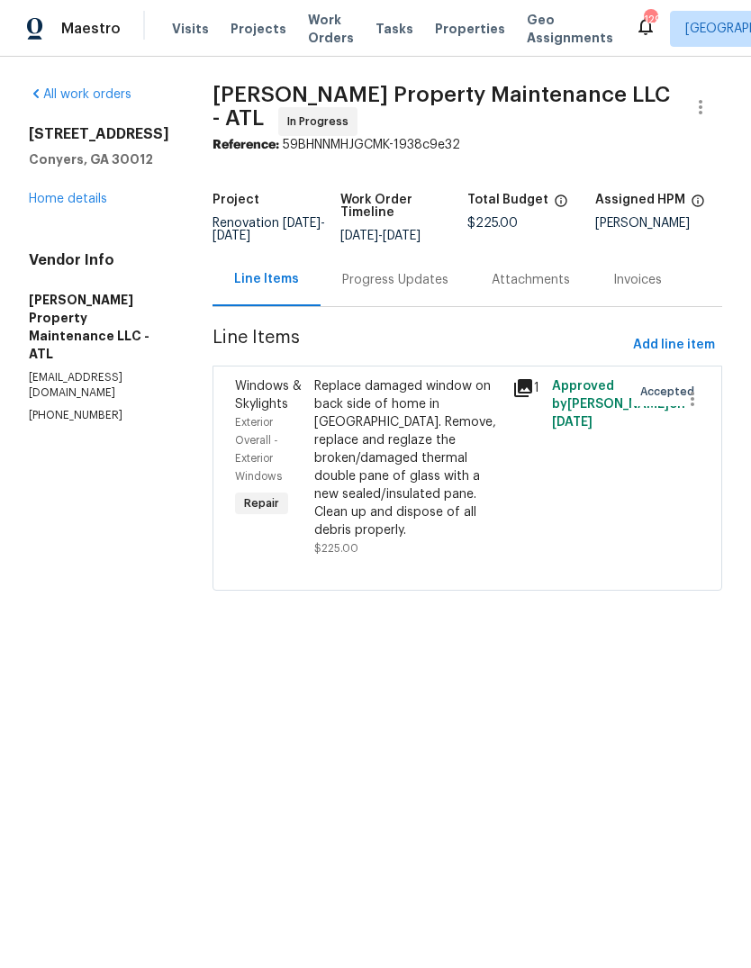
click at [53, 204] on link "Home details" at bounding box center [68, 199] width 78 height 13
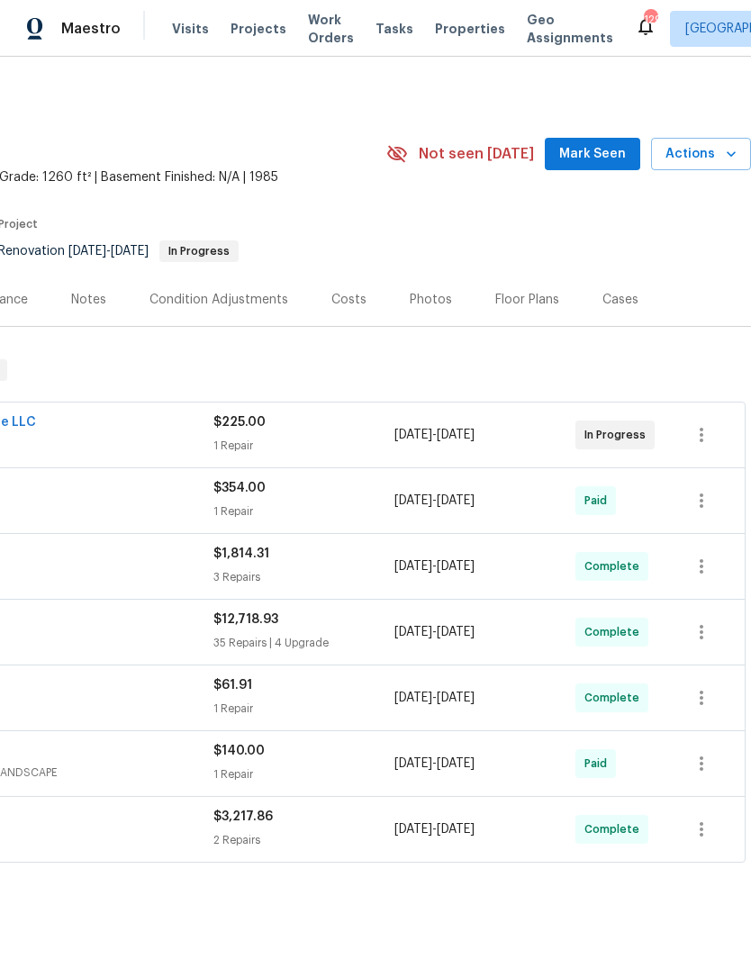
scroll to position [0, 267]
click at [611, 148] on span "Mark Seen" at bounding box center [592, 154] width 67 height 23
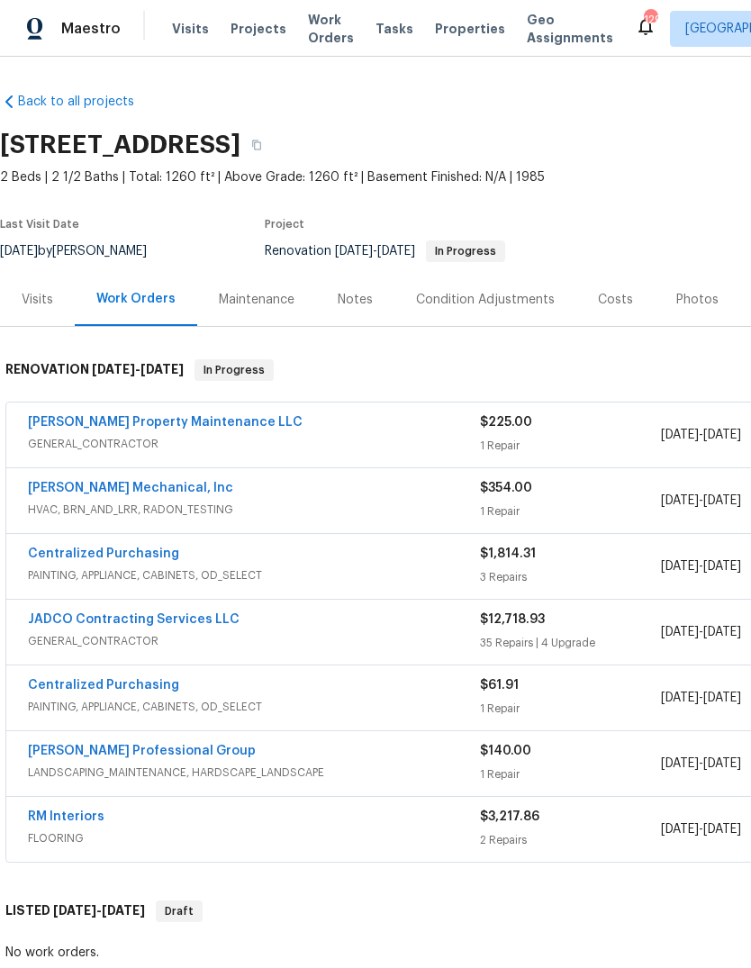
scroll to position [0, 0]
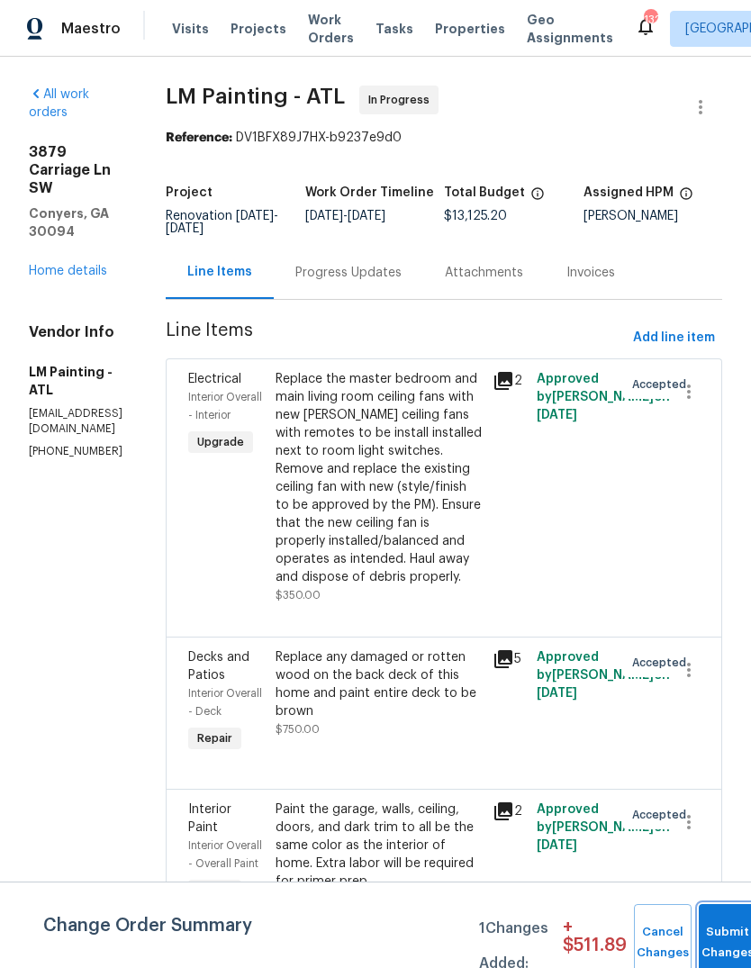
click at [725, 927] on button "Submit Changes" at bounding box center [728, 942] width 58 height 77
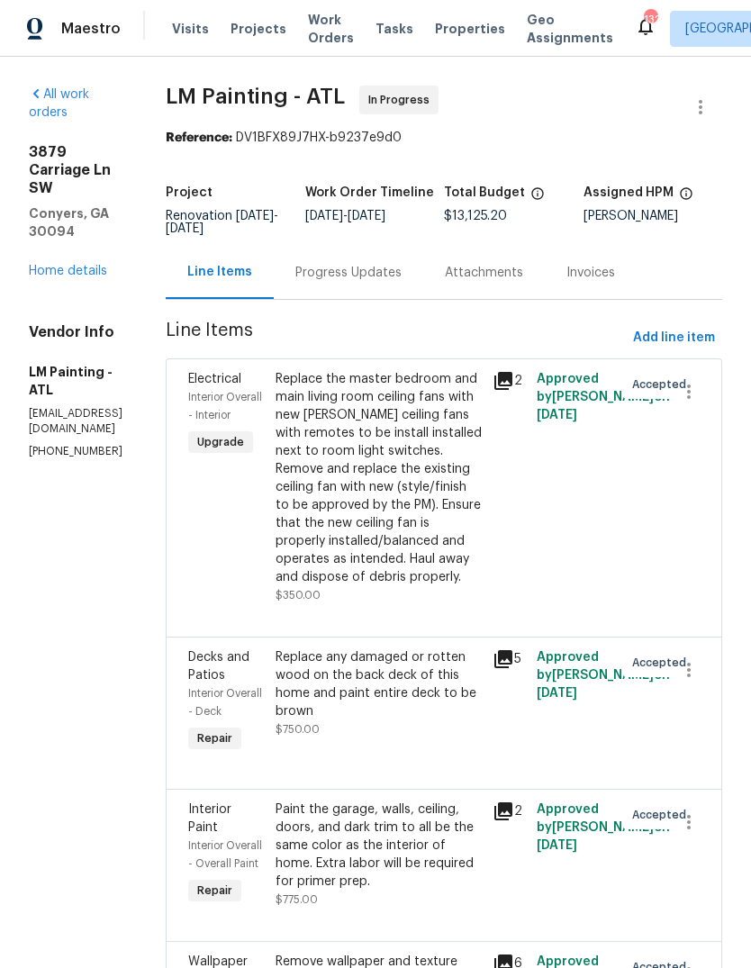
click at [66, 265] on link "Home details" at bounding box center [68, 271] width 78 height 13
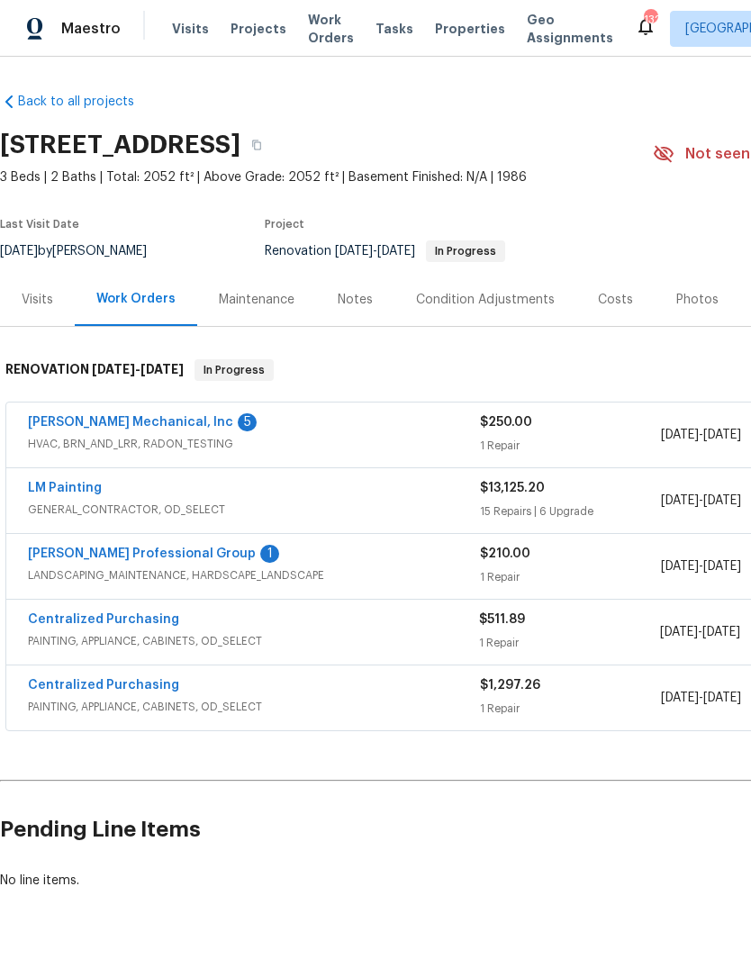
click at [83, 425] on link "JH Martin Mechanical, Inc" at bounding box center [130, 422] width 205 height 13
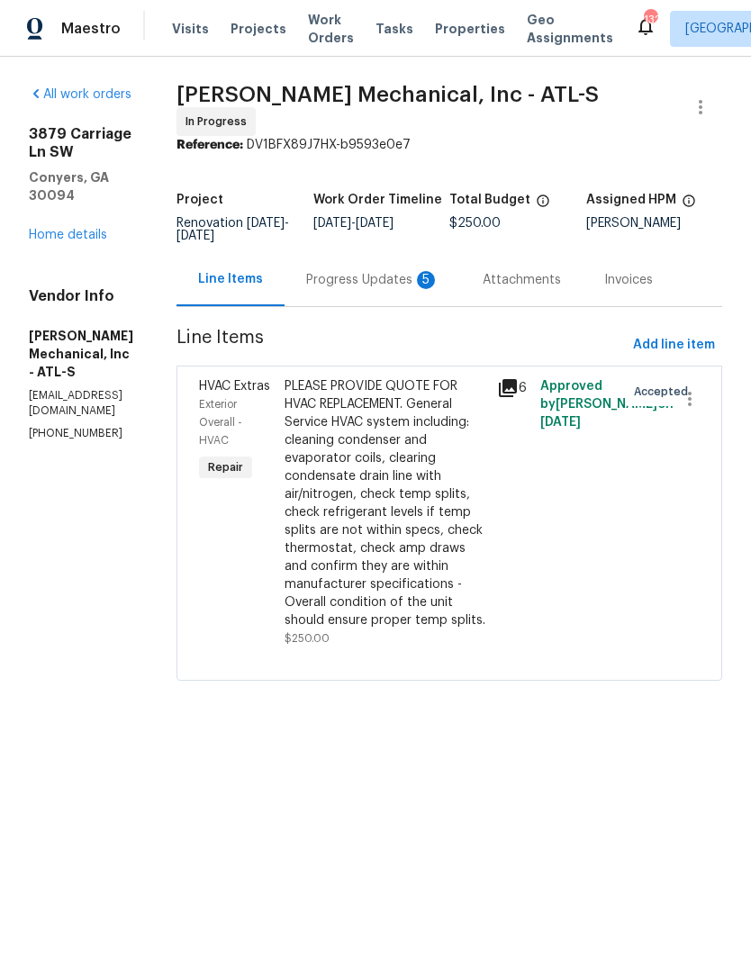
click at [425, 283] on div "Progress Updates 5" at bounding box center [372, 280] width 133 height 18
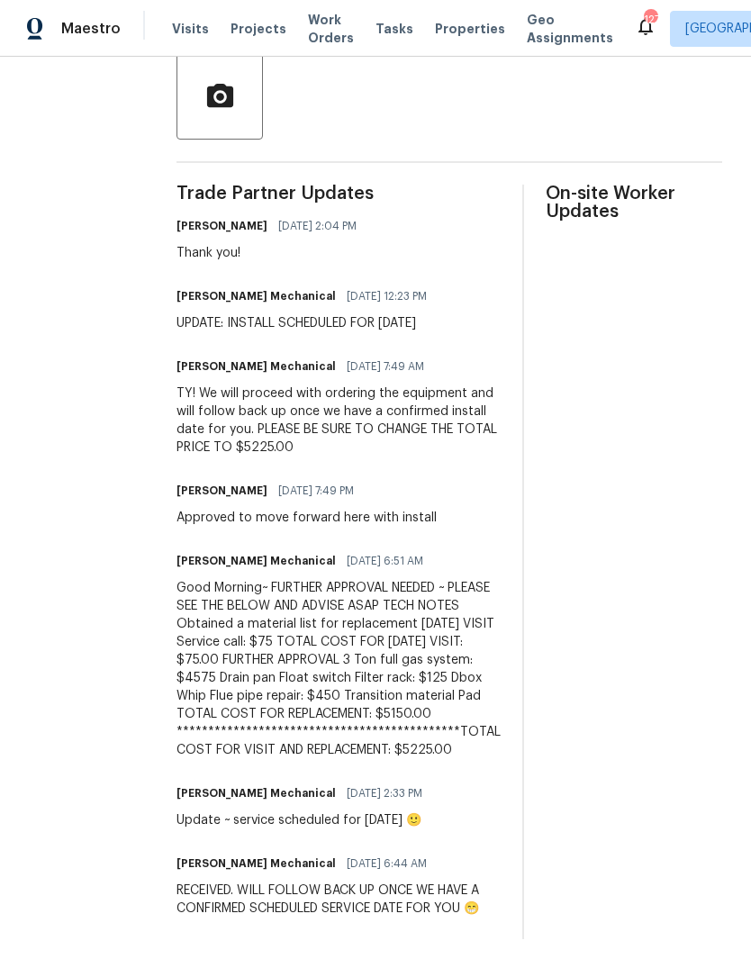
scroll to position [511, 0]
copy div "**********"
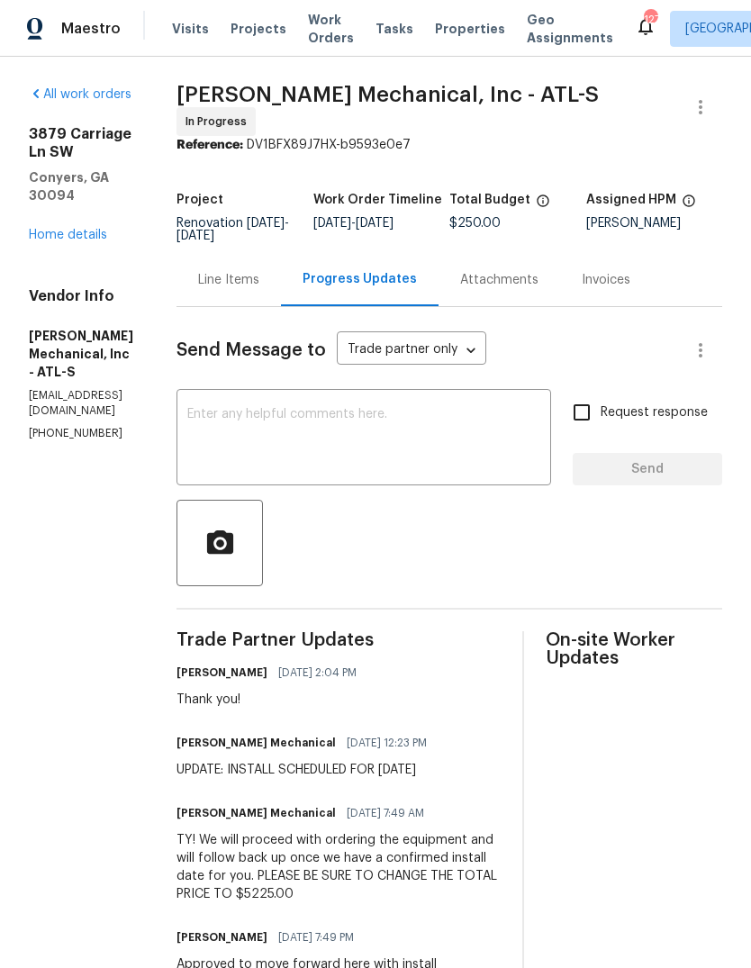
scroll to position [0, 0]
click at [259, 287] on div "Line Items" at bounding box center [228, 280] width 61 height 18
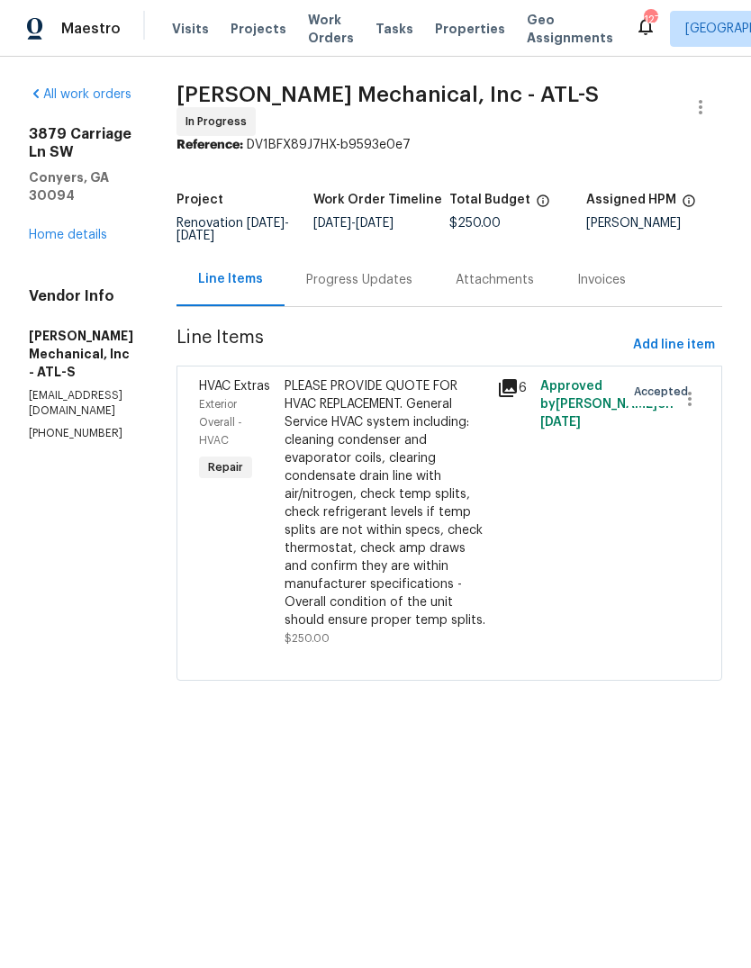
click at [456, 559] on div "PLEASE PROVIDE QUOTE FOR HVAC REPLACEMENT. General Service HVAC system includin…" at bounding box center [386, 503] width 203 height 252
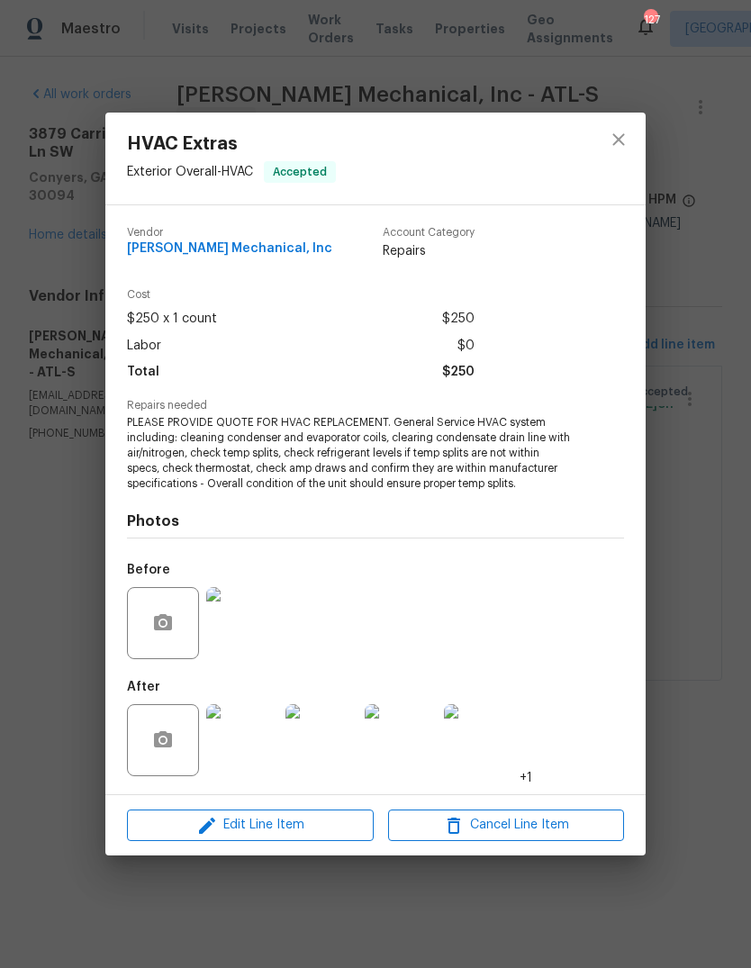
click at [699, 405] on div "HVAC Extras Exterior Overall - HVAC Accepted Vendor JH Martin Mechanical, Inc A…" at bounding box center [375, 484] width 751 height 968
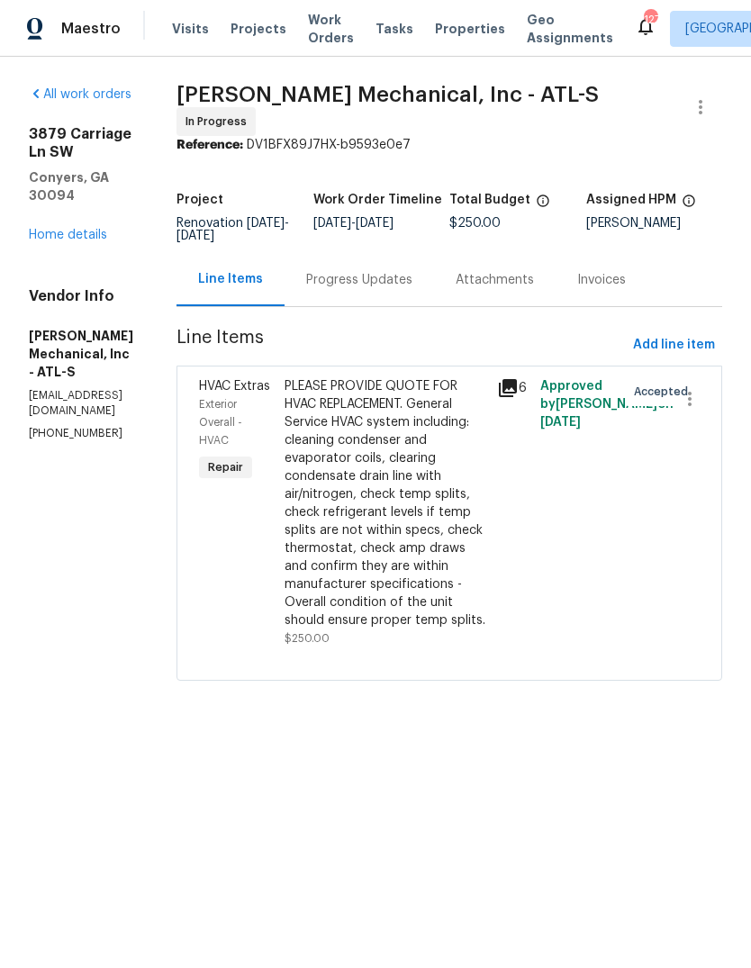
click at [460, 519] on div "PLEASE PROVIDE QUOTE FOR HVAC REPLACEMENT. General Service HVAC system includin…" at bounding box center [386, 503] width 203 height 252
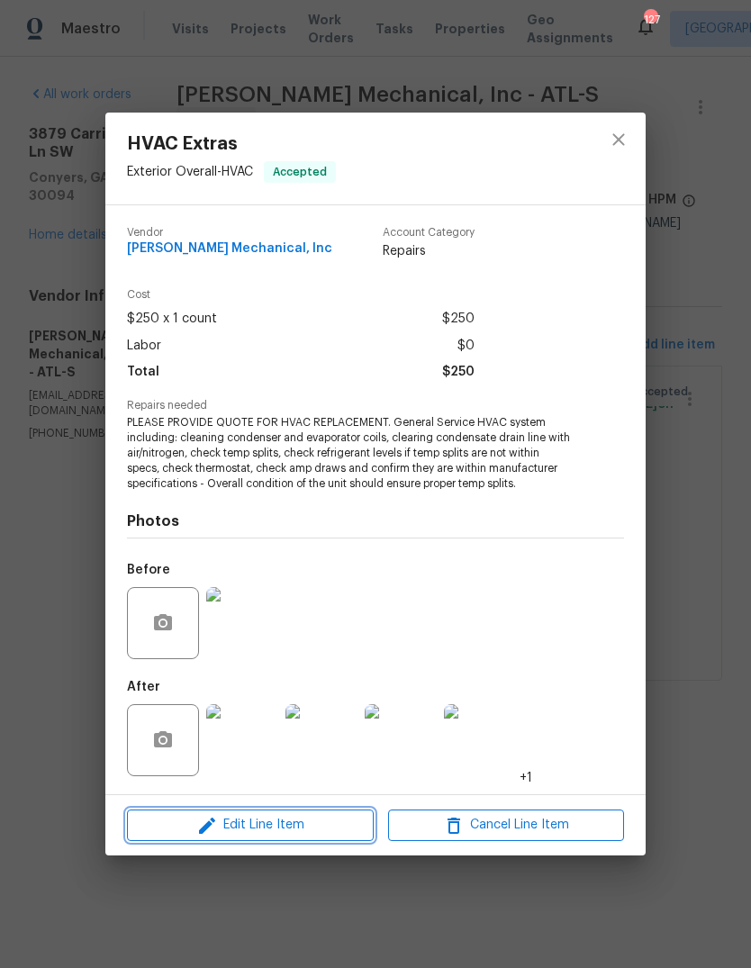
click at [335, 823] on span "Edit Line Item" at bounding box center [250, 825] width 236 height 23
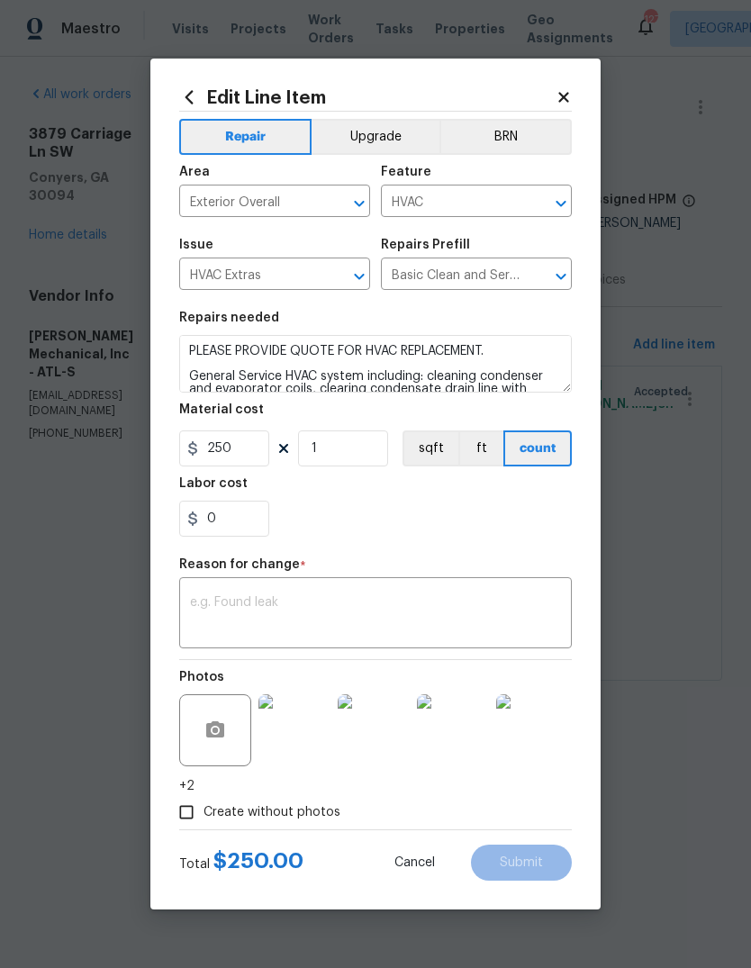
click at [322, 276] on div "HVAC Extras ​" at bounding box center [274, 276] width 191 height 28
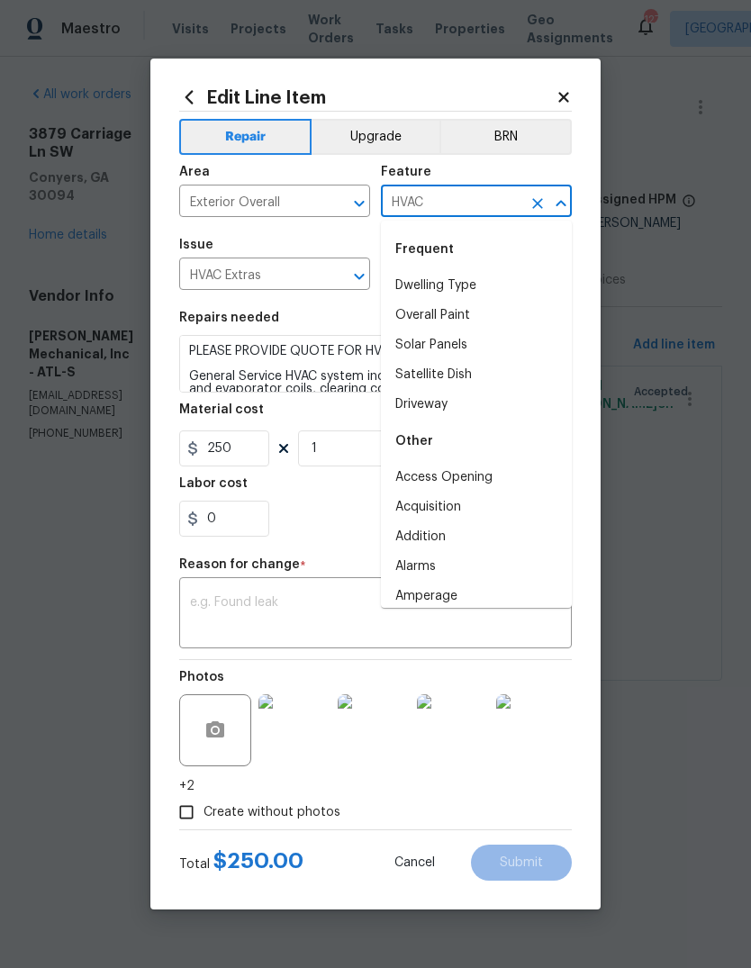
click at [297, 271] on input "HVAC Extras" at bounding box center [249, 276] width 140 height 28
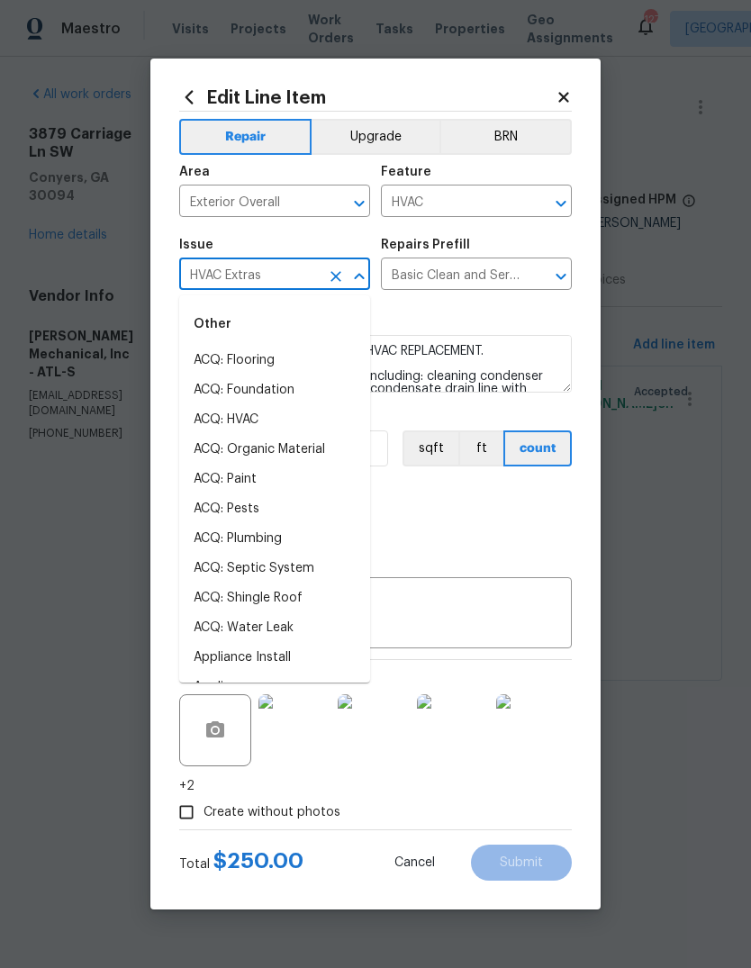
click at [297, 271] on input "HVAC Extras" at bounding box center [249, 276] width 140 height 28
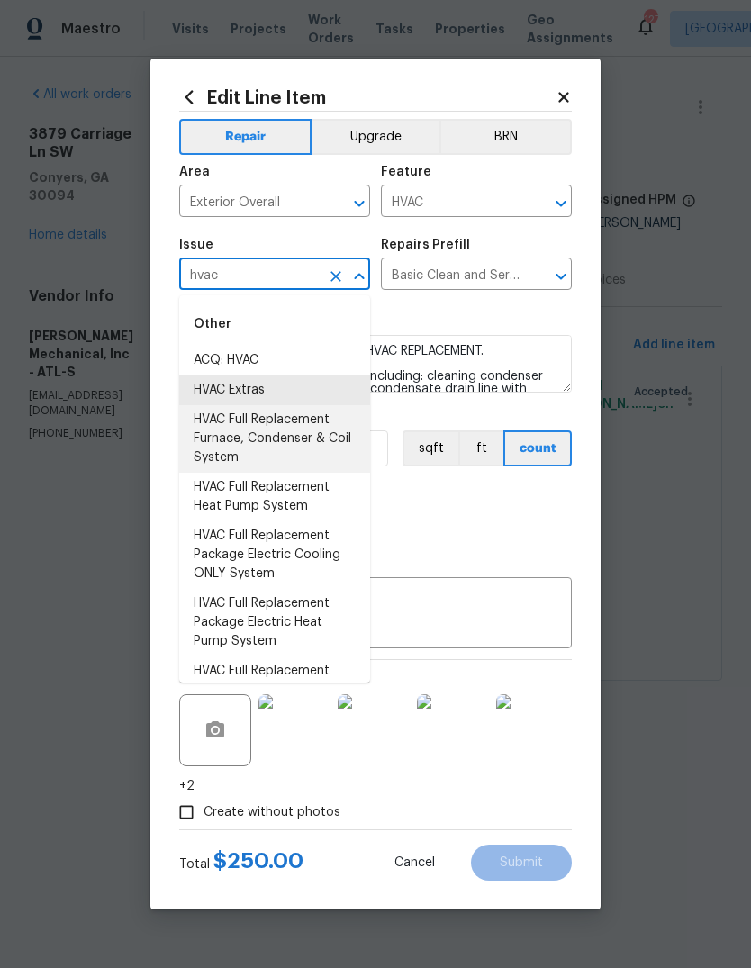
click at [310, 440] on li "HVAC Full Replacement Furnace, Condenser & Coil System" at bounding box center [274, 439] width 191 height 68
type input "HVAC Full Replacement Furnace, Condenser & Coil System"
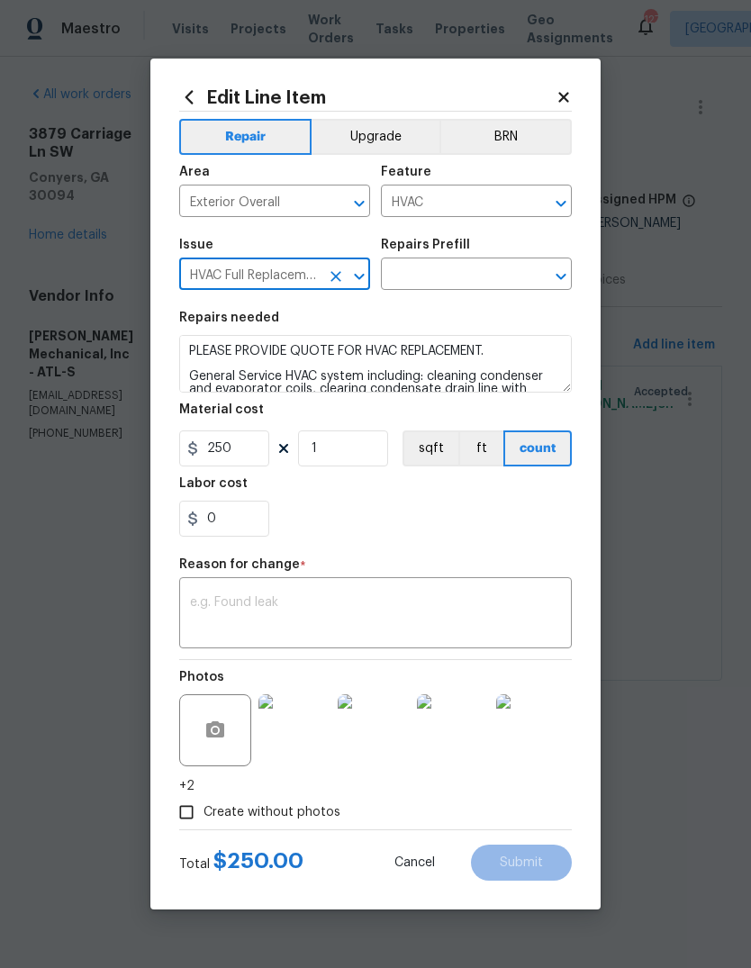
click at [557, 284] on icon "Open" at bounding box center [561, 277] width 22 height 22
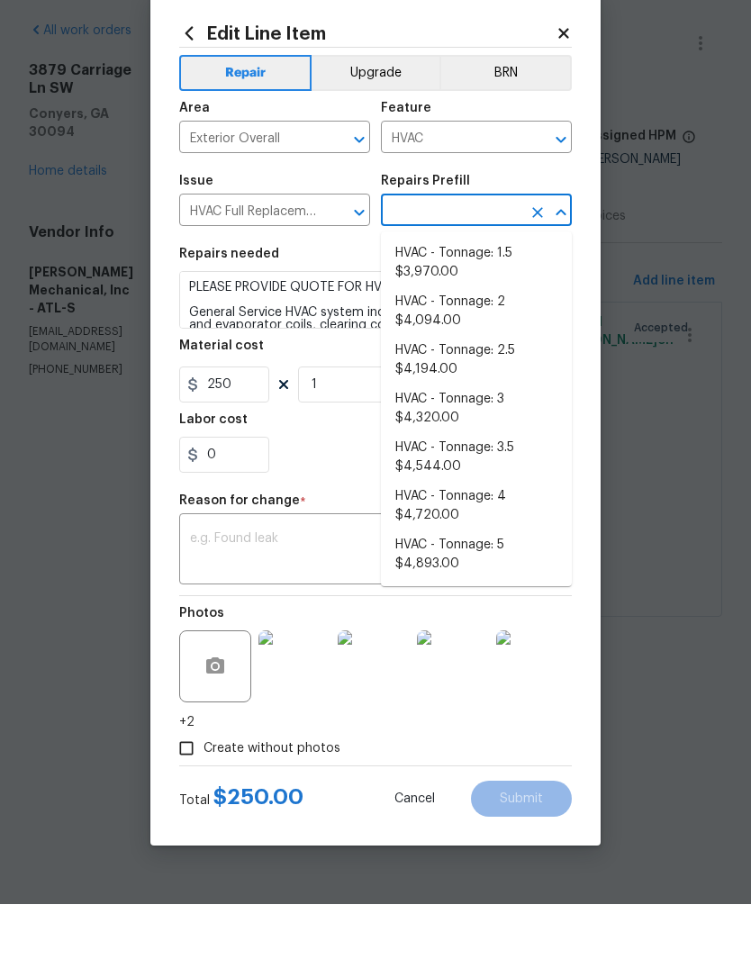
click at [472, 448] on li "HVAC - Tonnage: 3 $4,320.00" at bounding box center [476, 472] width 191 height 49
type input "HVAC - Tonnage: 3 $4,320.00"
type textarea "Replace 3 Ton Furnace, Condenser & Coil System. SEER2 14.3 Gas Split System Mat…"
type input "HVAC - Tonnage: 3 $4,320.00"
type input "4320"
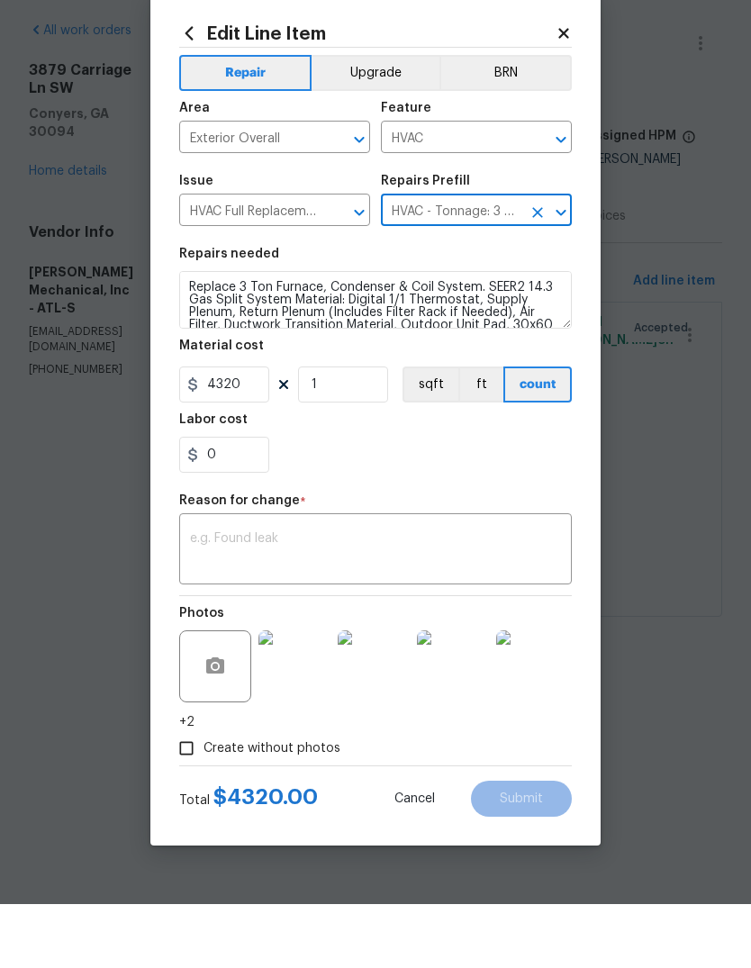
click at [430, 596] on textarea at bounding box center [375, 615] width 371 height 38
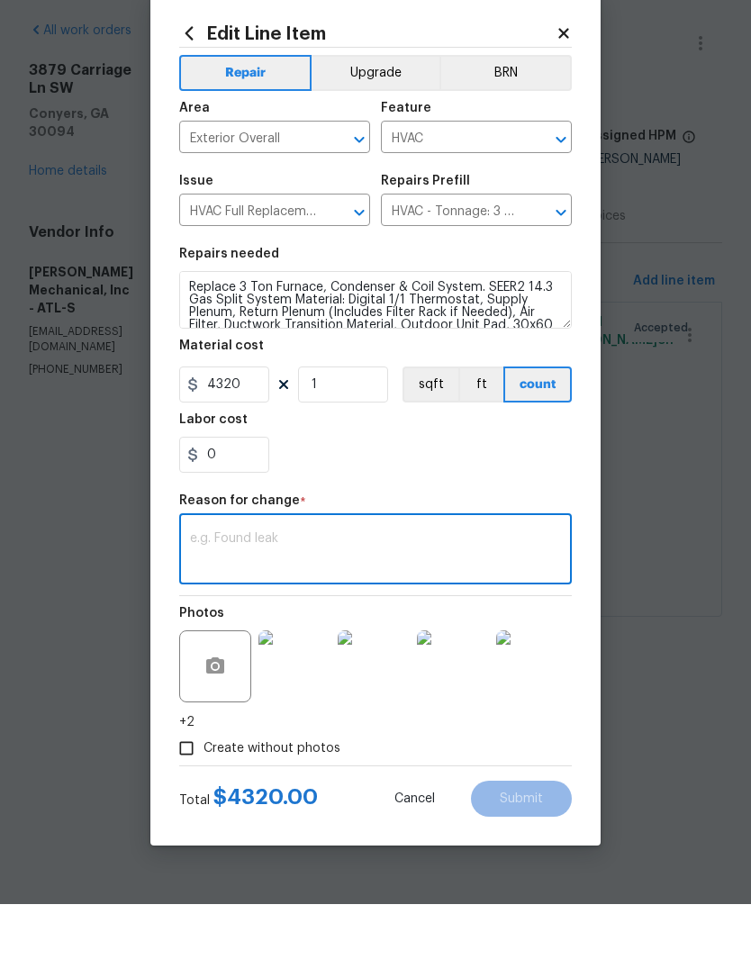
click at [446, 596] on textarea at bounding box center [375, 615] width 371 height 38
paste textarea "**********"
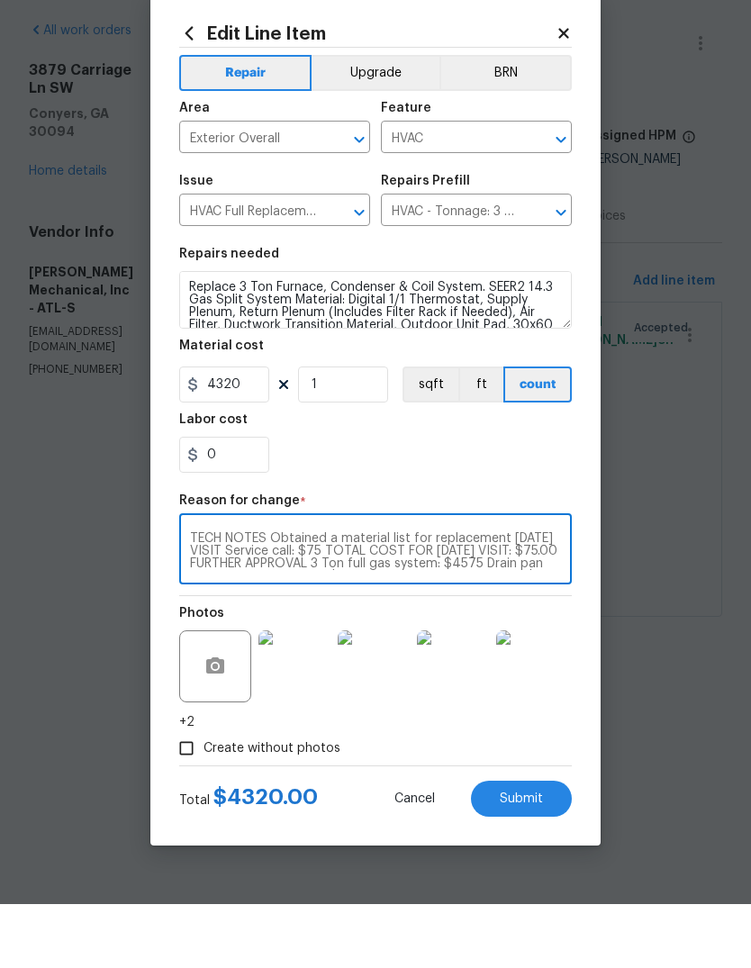
scroll to position [50, 0]
type textarea "**********"
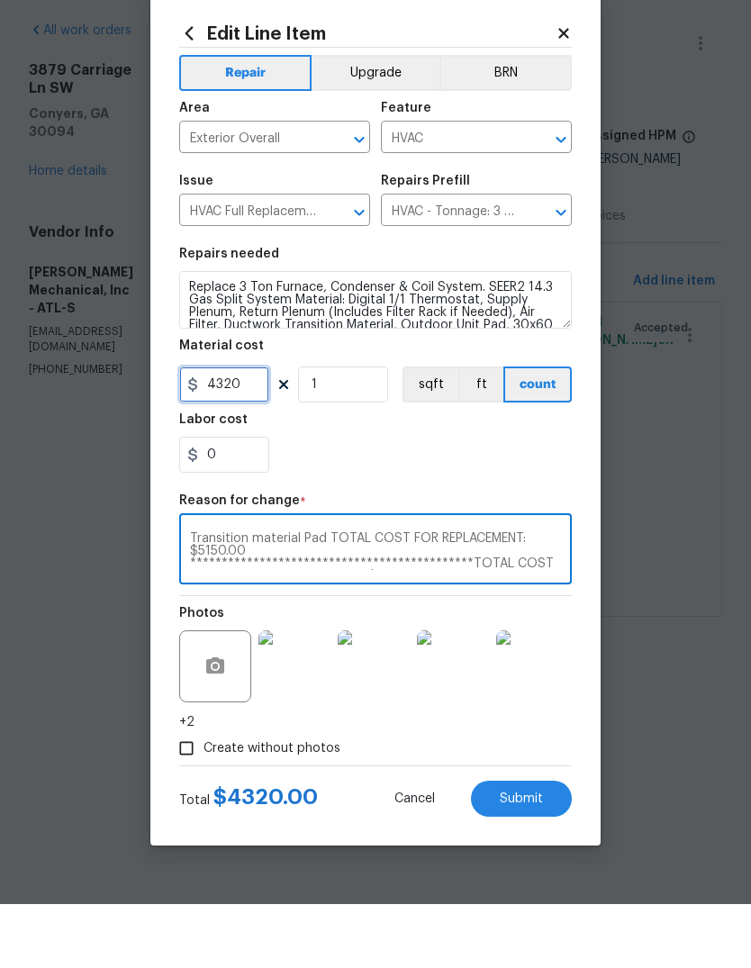
click at [248, 430] on input "4320" at bounding box center [224, 448] width 90 height 36
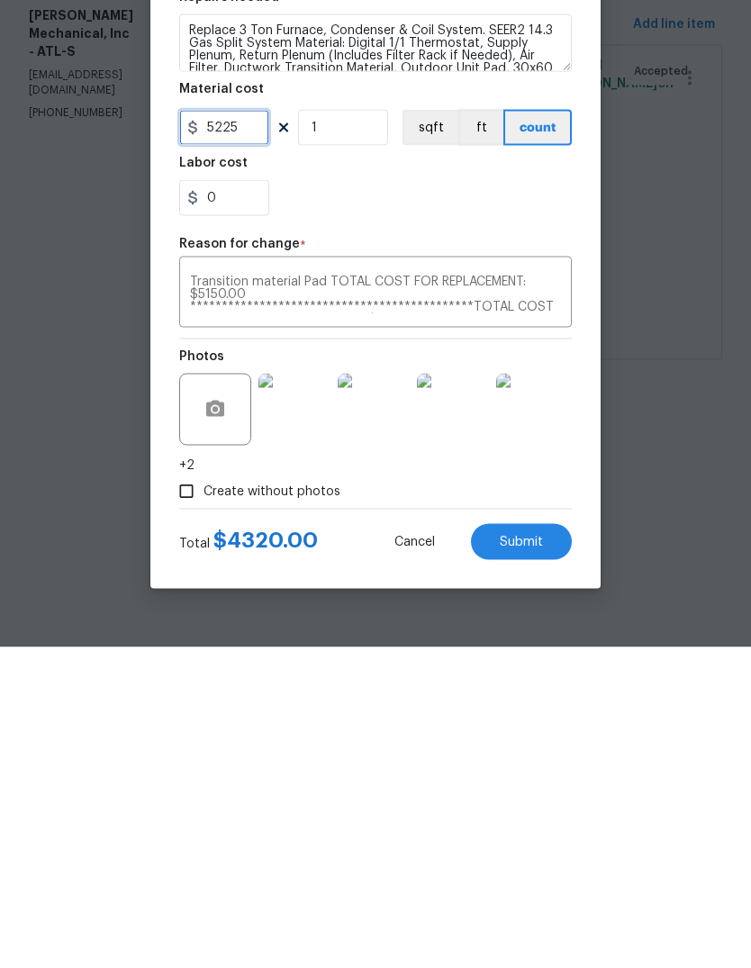
type input "5225"
click at [552, 845] on button "Submit" at bounding box center [521, 863] width 101 height 36
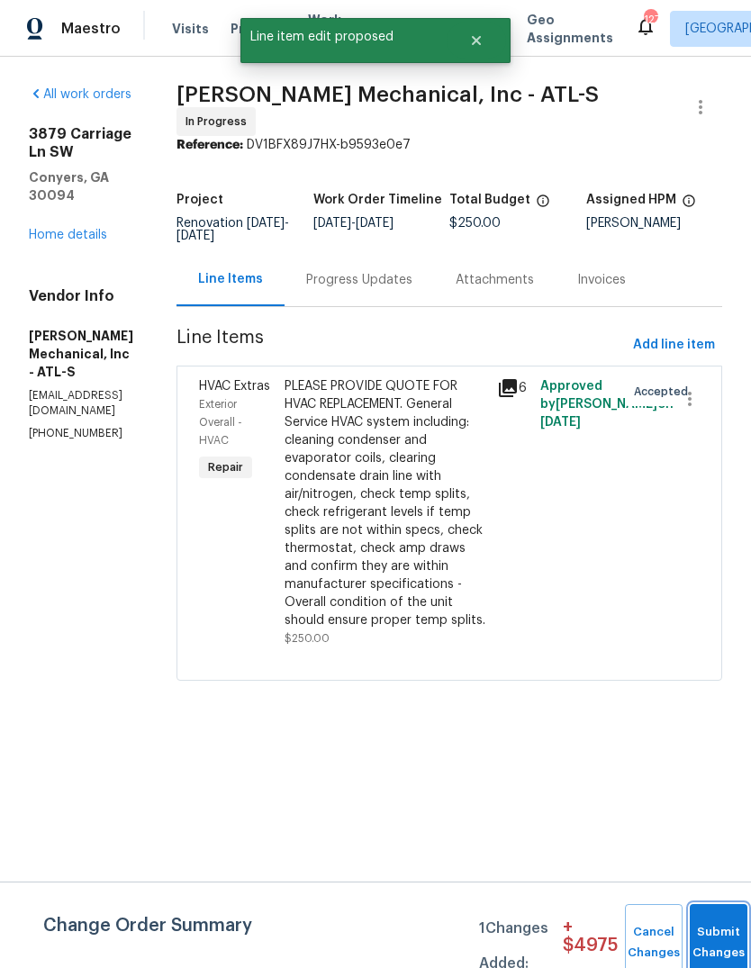
click at [719, 920] on button "Submit Changes" at bounding box center [719, 942] width 58 height 77
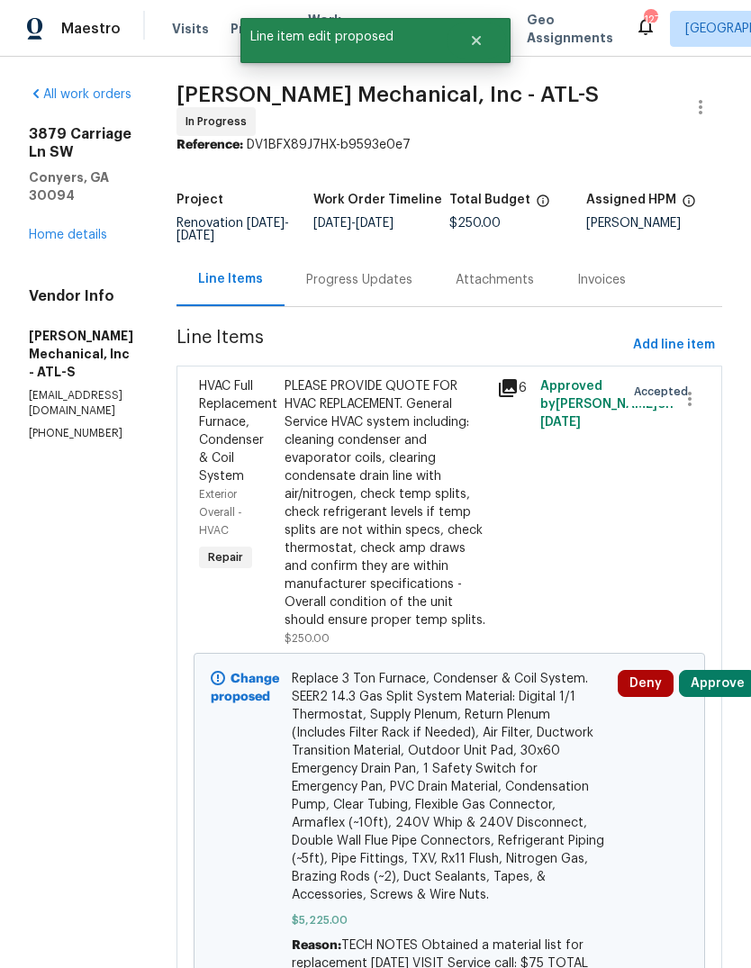
click at [58, 229] on link "Home details" at bounding box center [68, 235] width 78 height 13
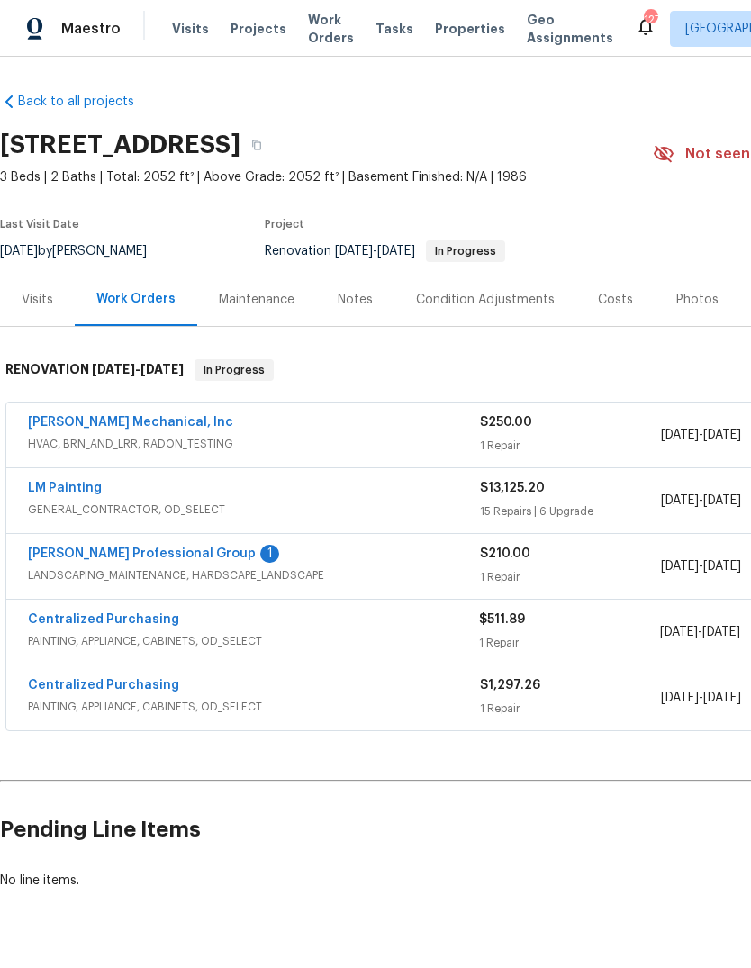
click at [56, 488] on link "LM Painting" at bounding box center [65, 488] width 74 height 13
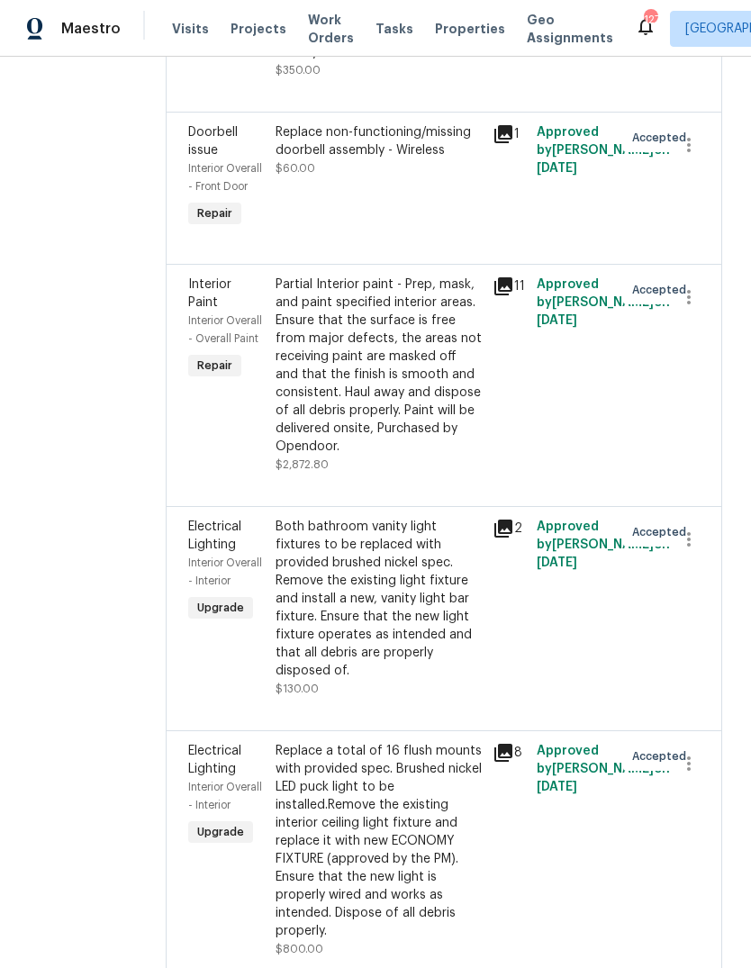
scroll to position [3136, 0]
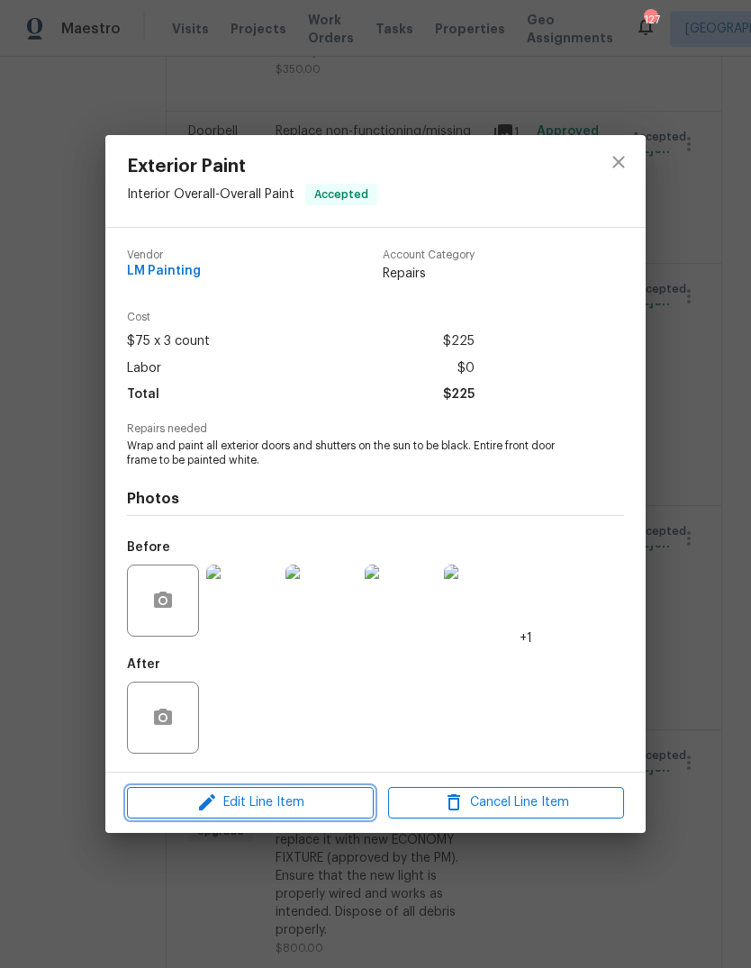
click at [223, 812] on span "Edit Line Item" at bounding box center [250, 803] width 236 height 23
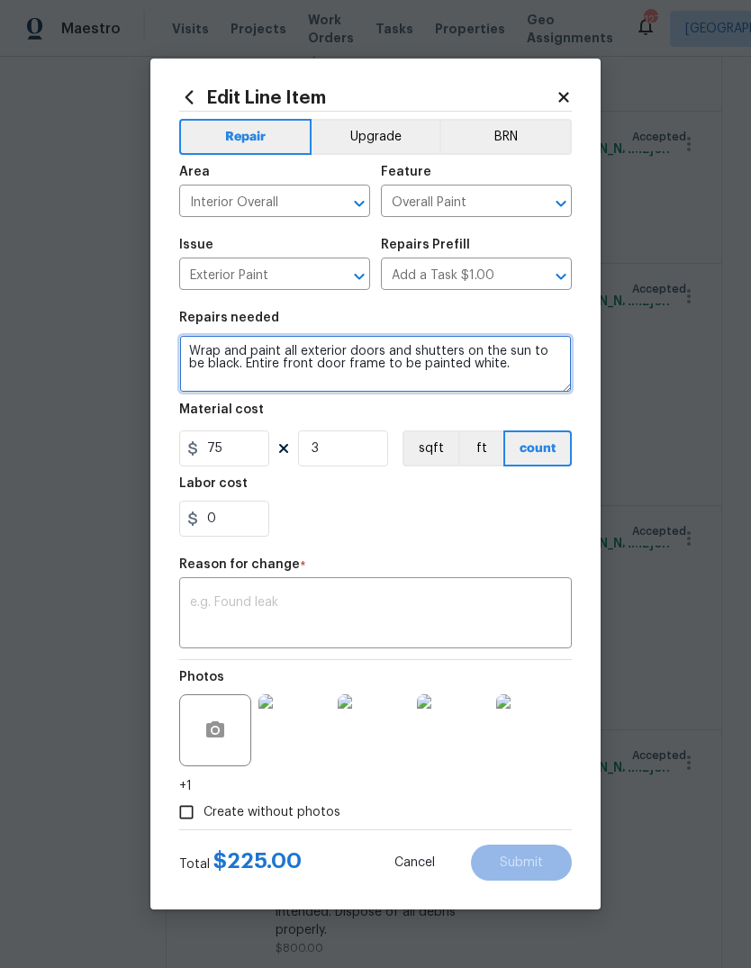
click at [225, 354] on textarea "Wrap and paint all exterior doors and shutters on the sun to be black. Entire f…" at bounding box center [375, 364] width 393 height 58
type textarea "Prep and paint all exterior doors and shutters on the sun to be black. Entire f…"
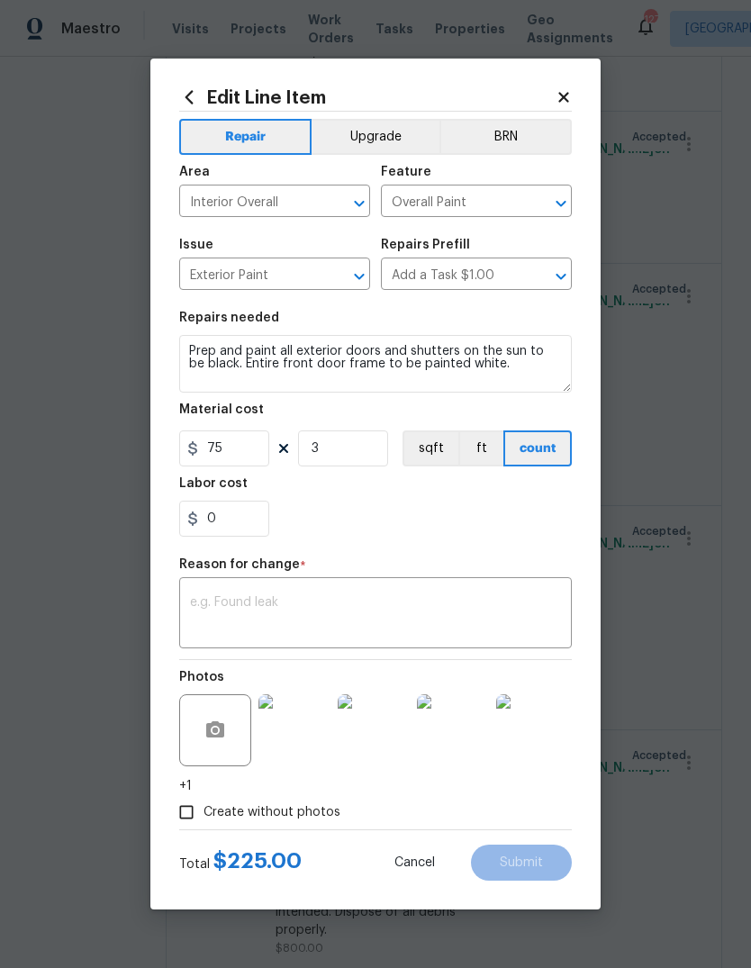
click at [529, 587] on div "x ​" at bounding box center [375, 615] width 393 height 67
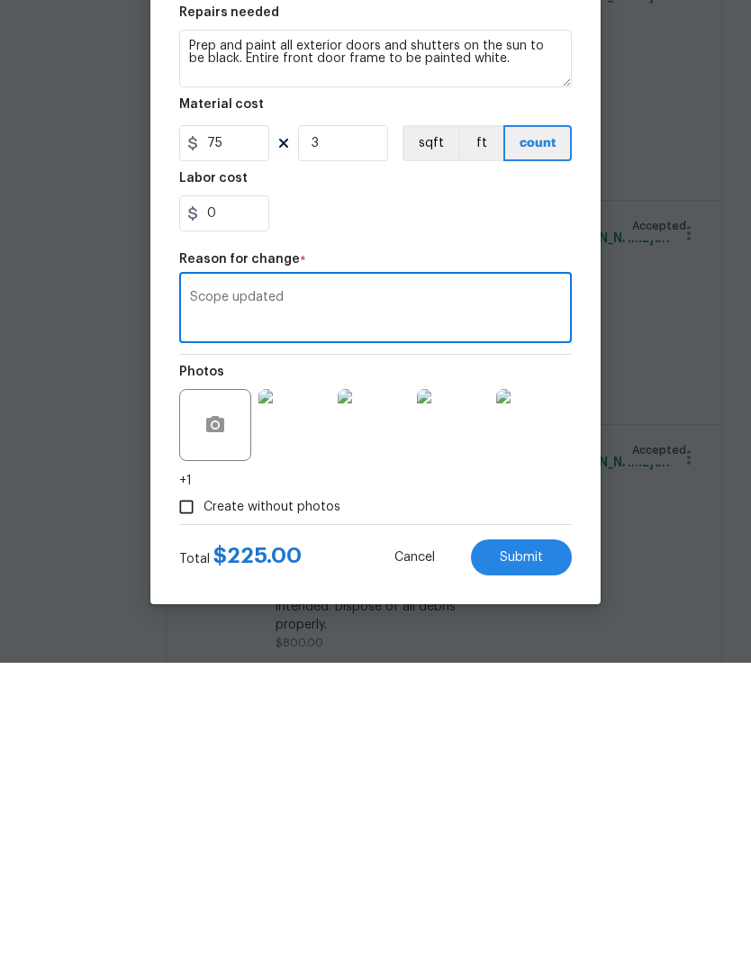
type textarea "Scope updated"
click at [551, 845] on button "Submit" at bounding box center [521, 863] width 101 height 36
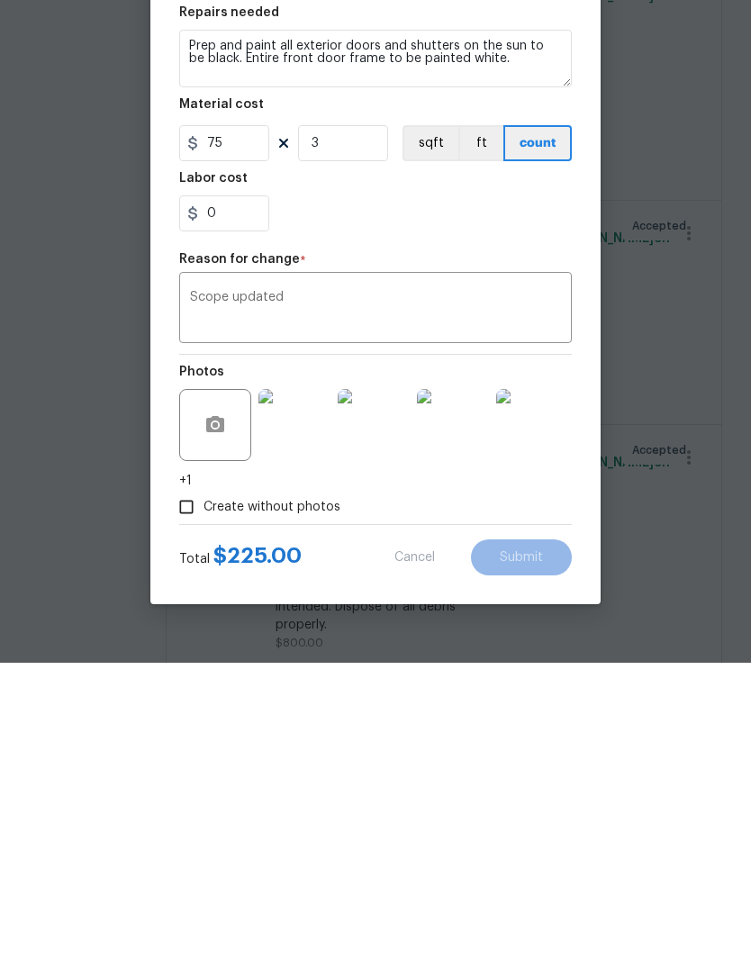
scroll to position [68, 0]
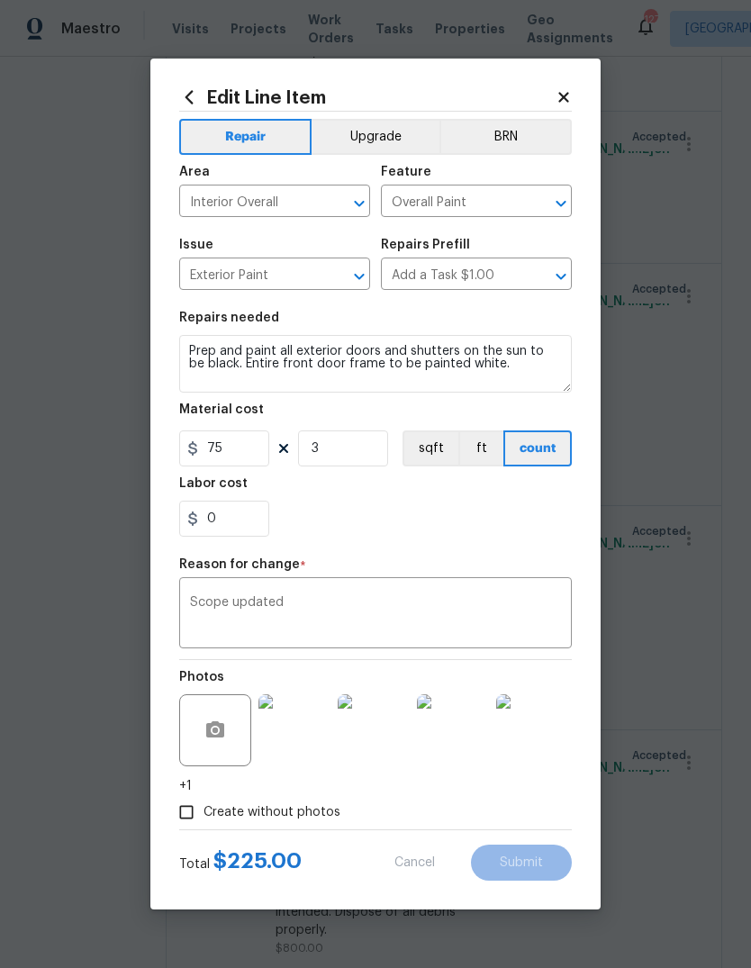
type textarea "Wrap and paint all exterior doors and shutters on the sun to be black. Entire f…"
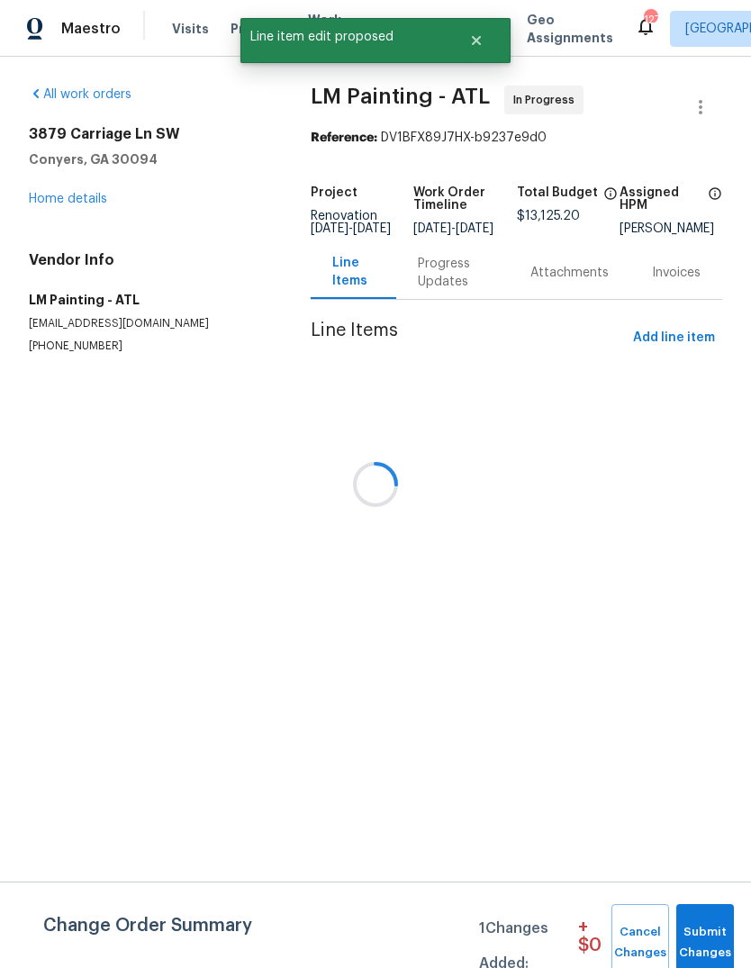
scroll to position [0, 0]
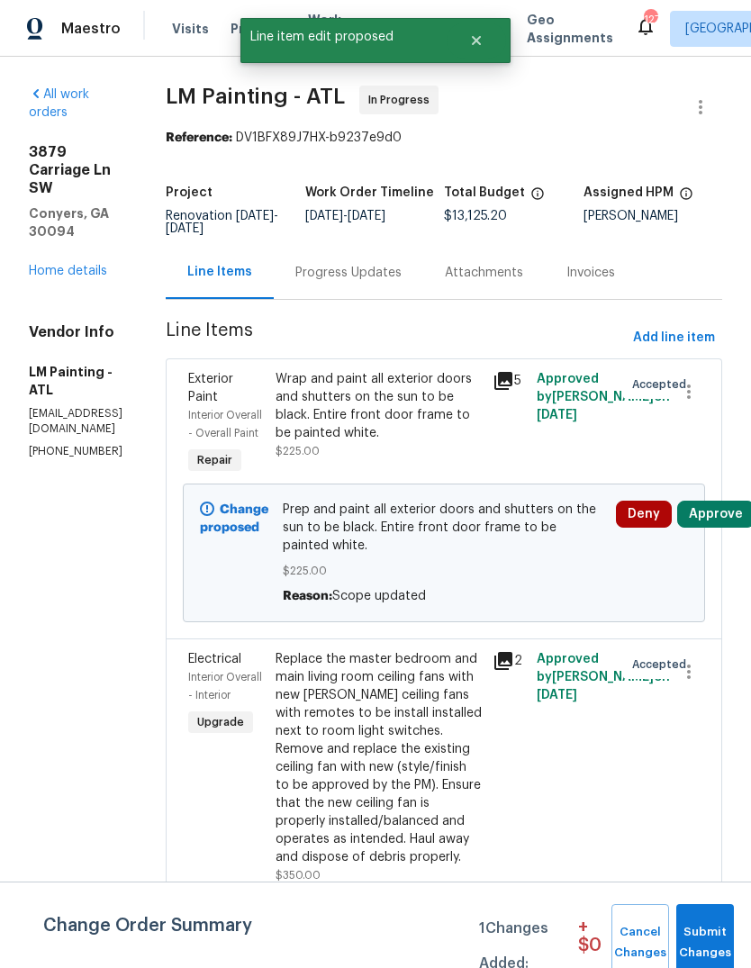
click at [714, 927] on span "Submit Changes" at bounding box center [705, 942] width 40 height 41
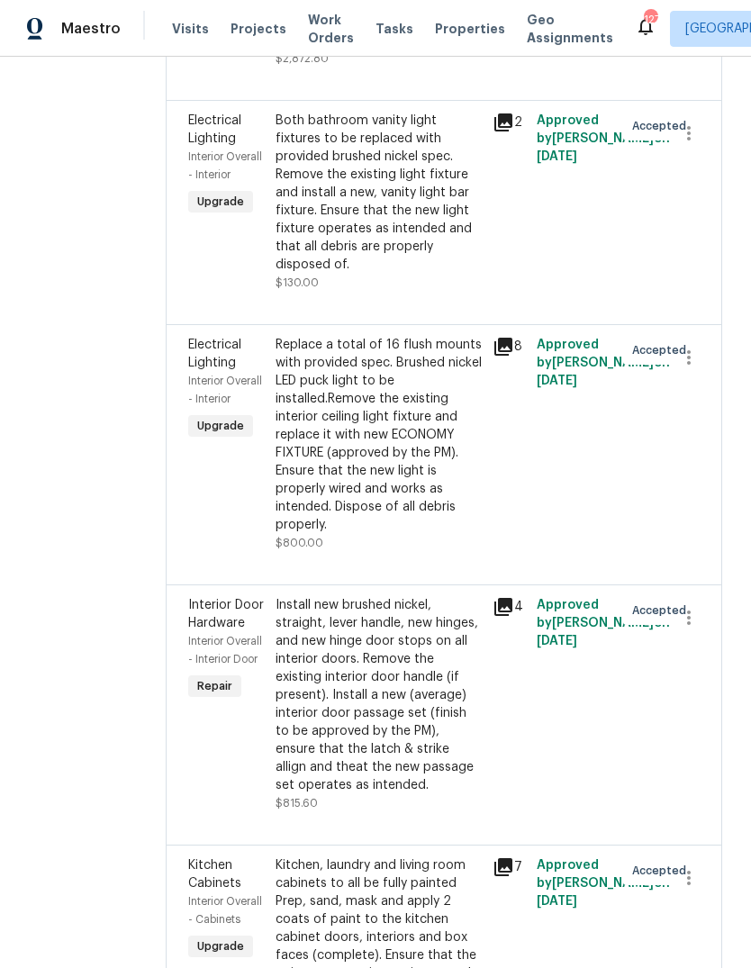
scroll to position [3667, 0]
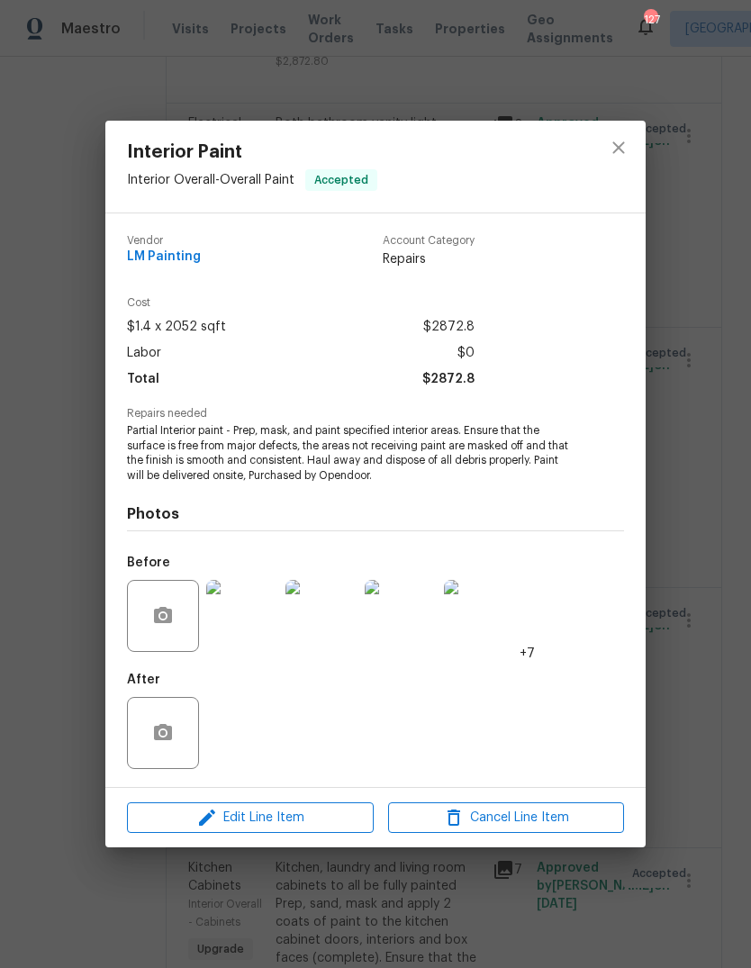
click at [336, 812] on span "Edit Line Item" at bounding box center [250, 818] width 236 height 23
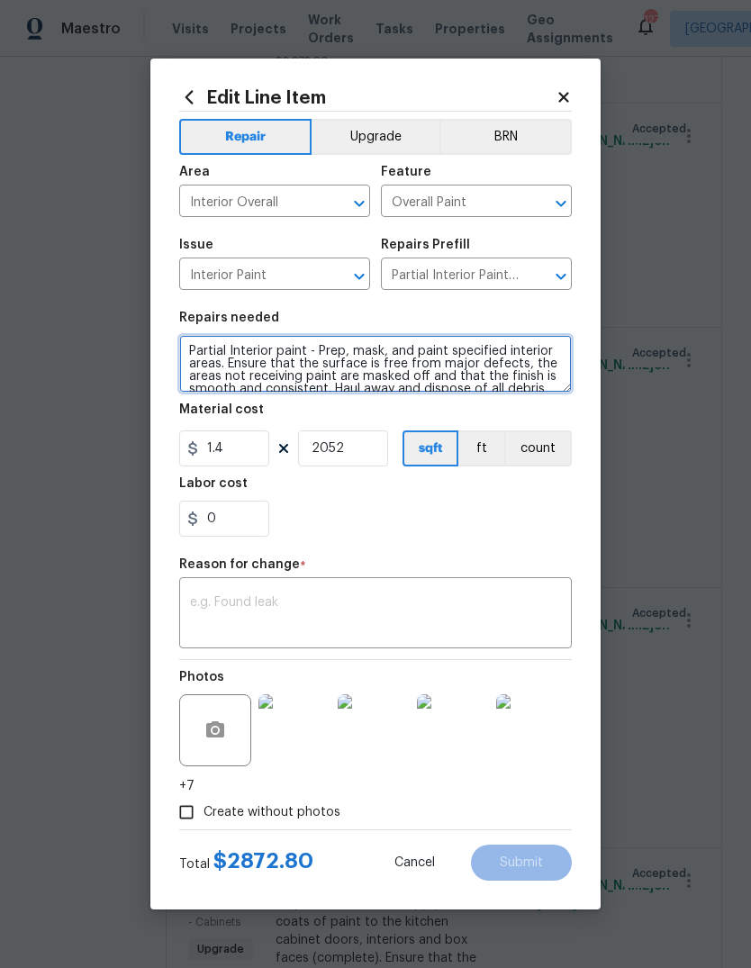
click at [225, 353] on textarea "Partial Interior paint - Prep, mask, and paint specified interior areas. Ensure…" at bounding box center [375, 364] width 393 height 58
click at [484, 351] on textarea "Full Interior paint - Prep, mask, and paint specified interior areas. Ensure th…" at bounding box center [375, 364] width 393 height 58
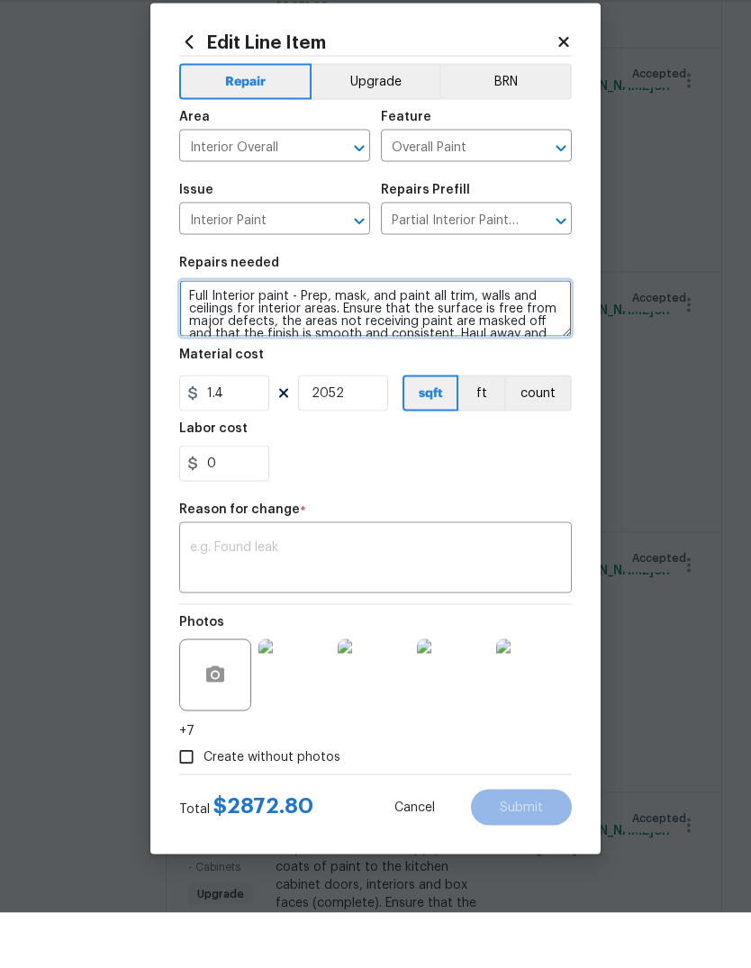
type textarea "Full Interior paint - Prep, mask, and paint all trim, walls and ceilings for in…"
click at [520, 596] on textarea at bounding box center [375, 615] width 371 height 38
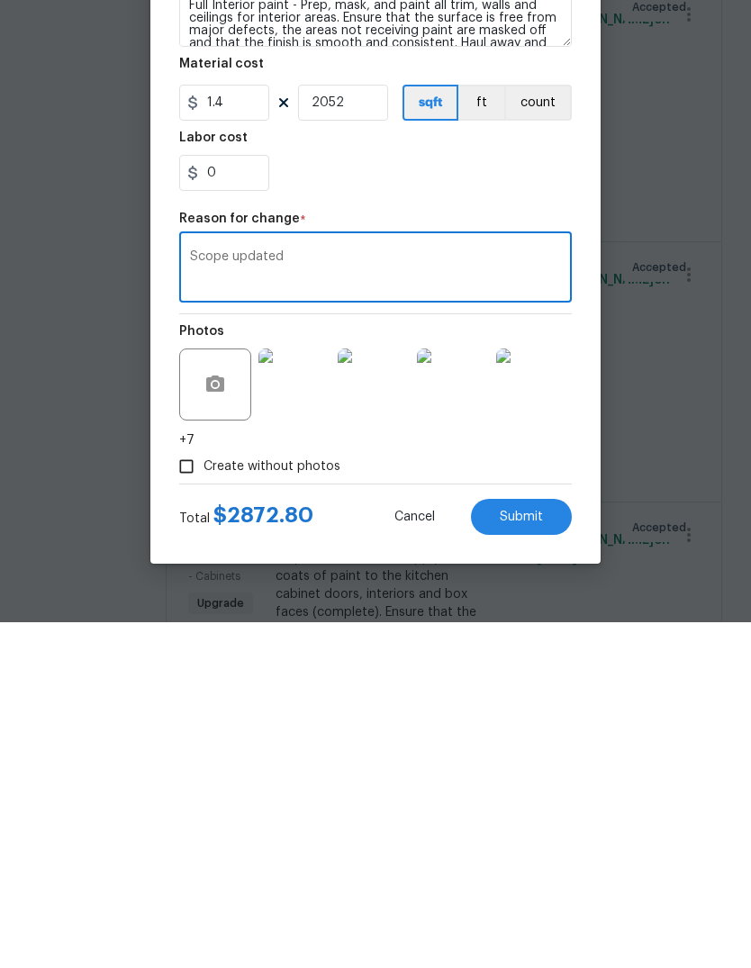
type textarea "Scope updated"
click at [532, 856] on span "Submit" at bounding box center [521, 863] width 43 height 14
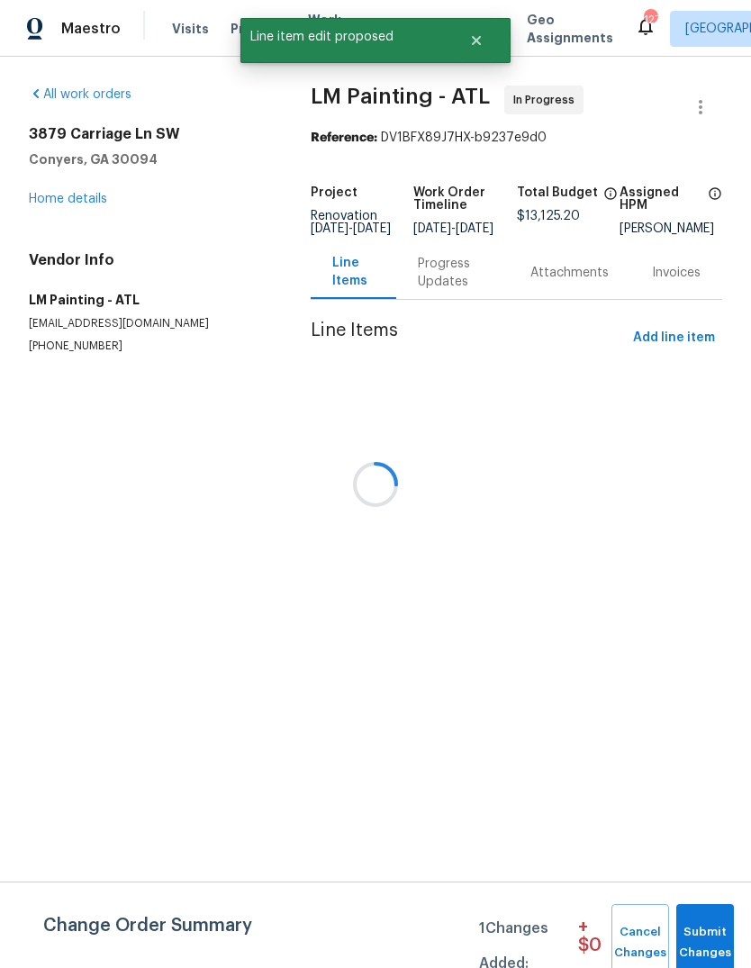
scroll to position [0, 0]
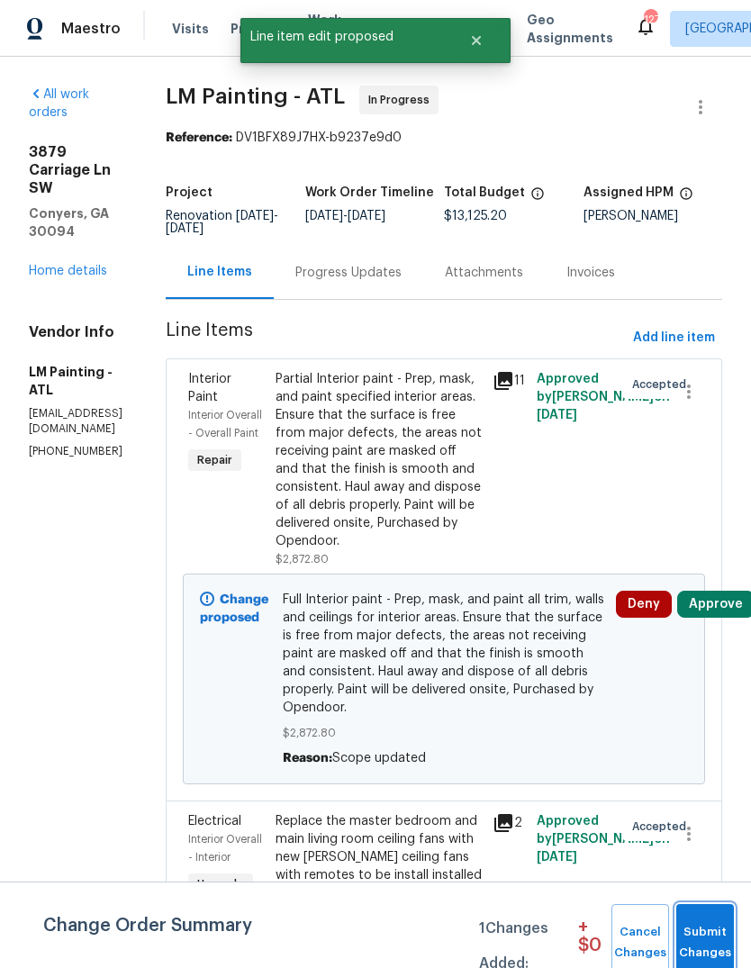
click at [699, 928] on span "Submit Changes" at bounding box center [705, 942] width 40 height 41
